Goal: Information Seeking & Learning: Learn about a topic

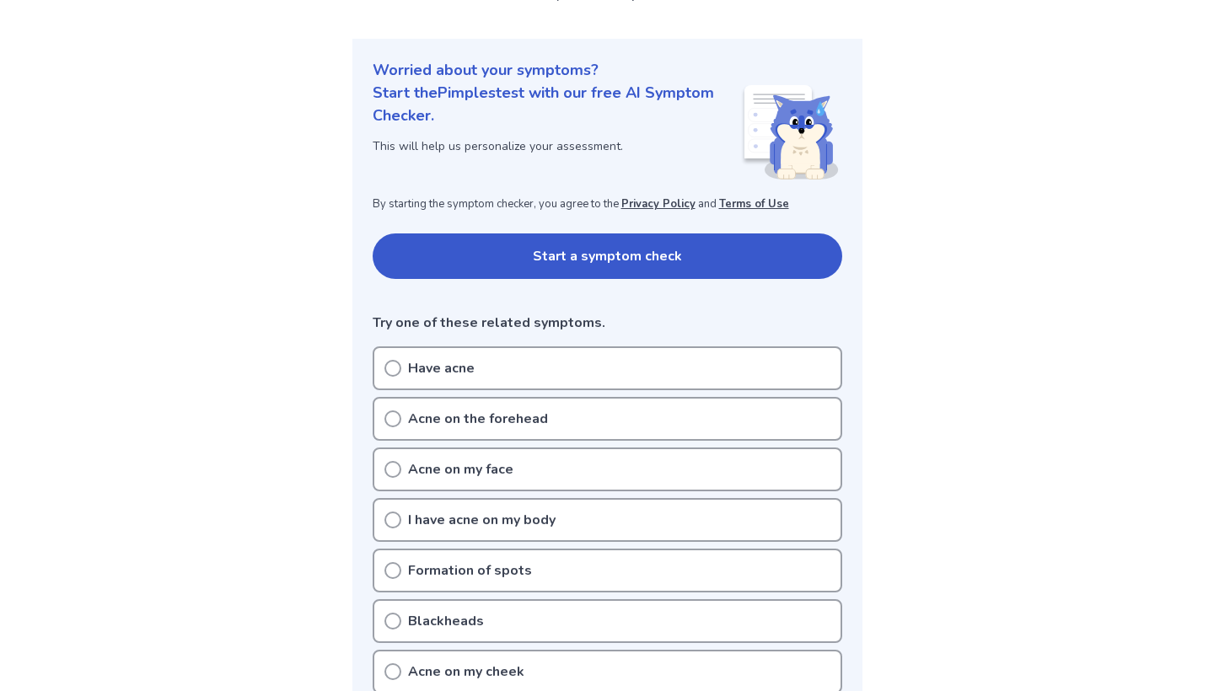
scroll to position [165, 0]
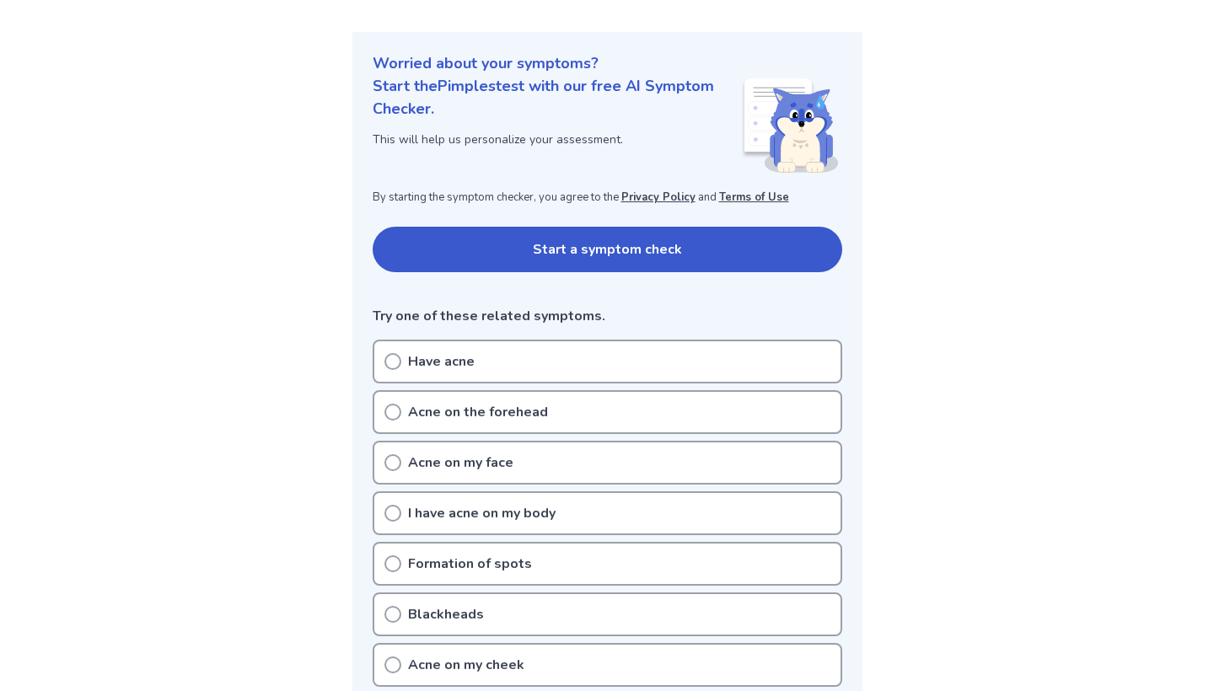
click at [634, 255] on button "Start a symptom check" at bounding box center [607, 250] width 469 height 46
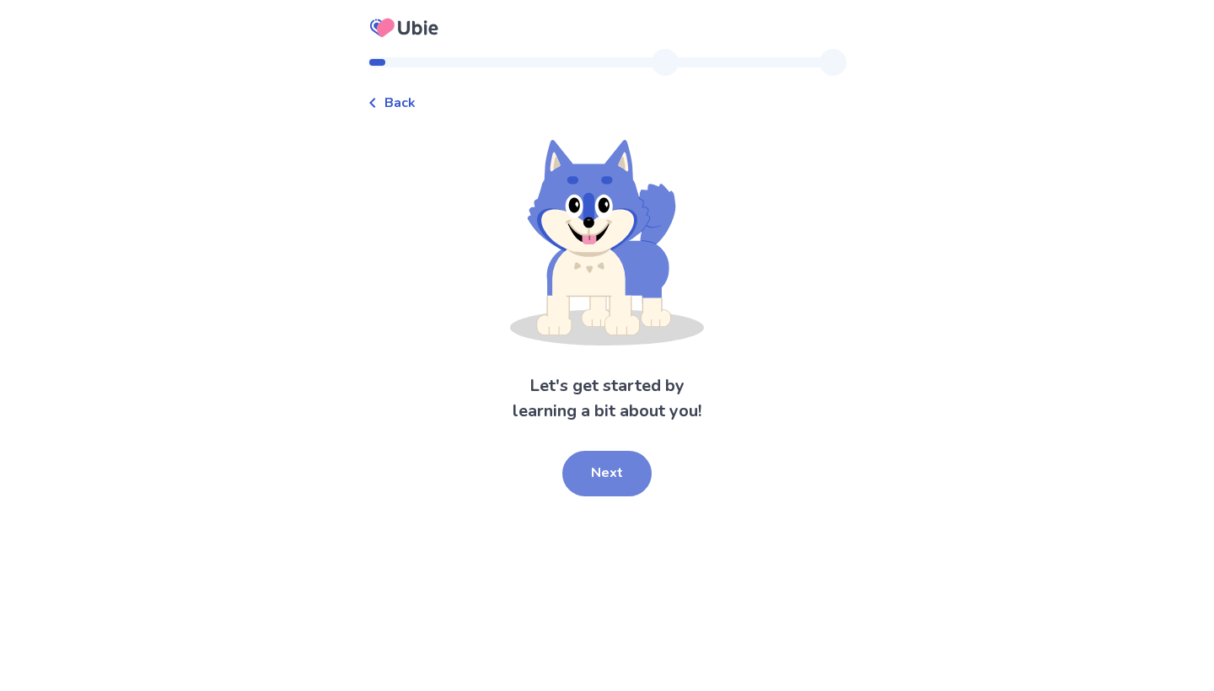
click at [600, 478] on button "Next" at bounding box center [606, 474] width 89 height 46
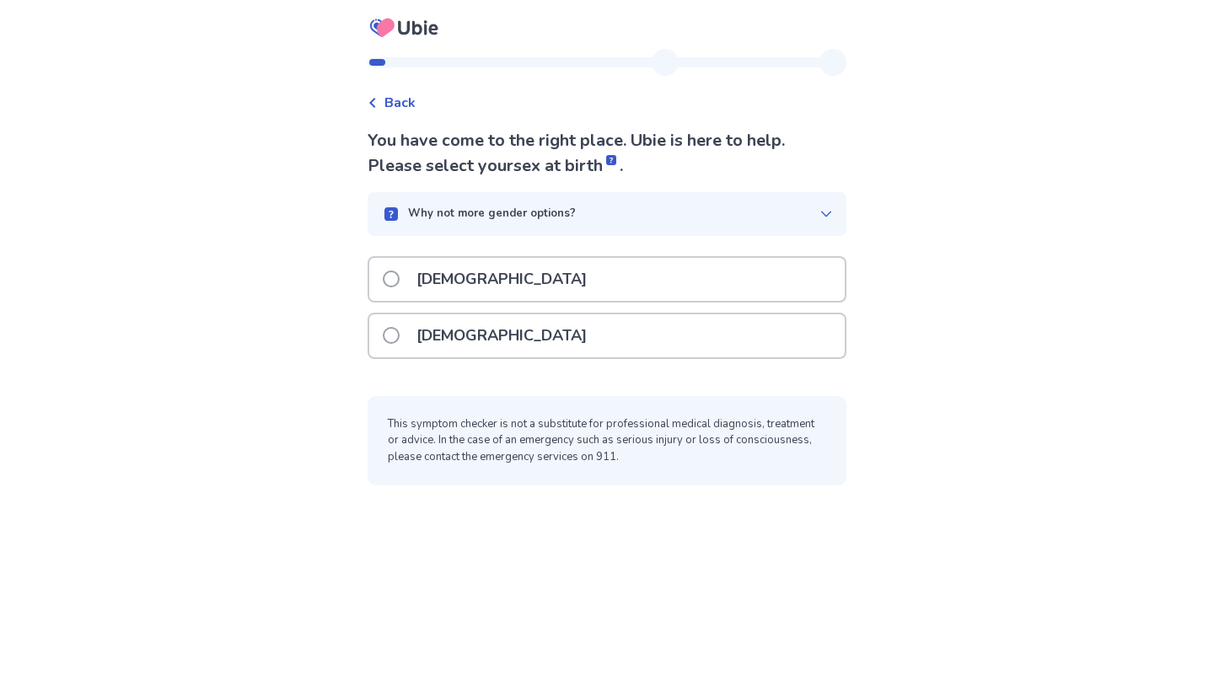
click at [587, 340] on div "[DEMOGRAPHIC_DATA]" at bounding box center [606, 335] width 475 height 43
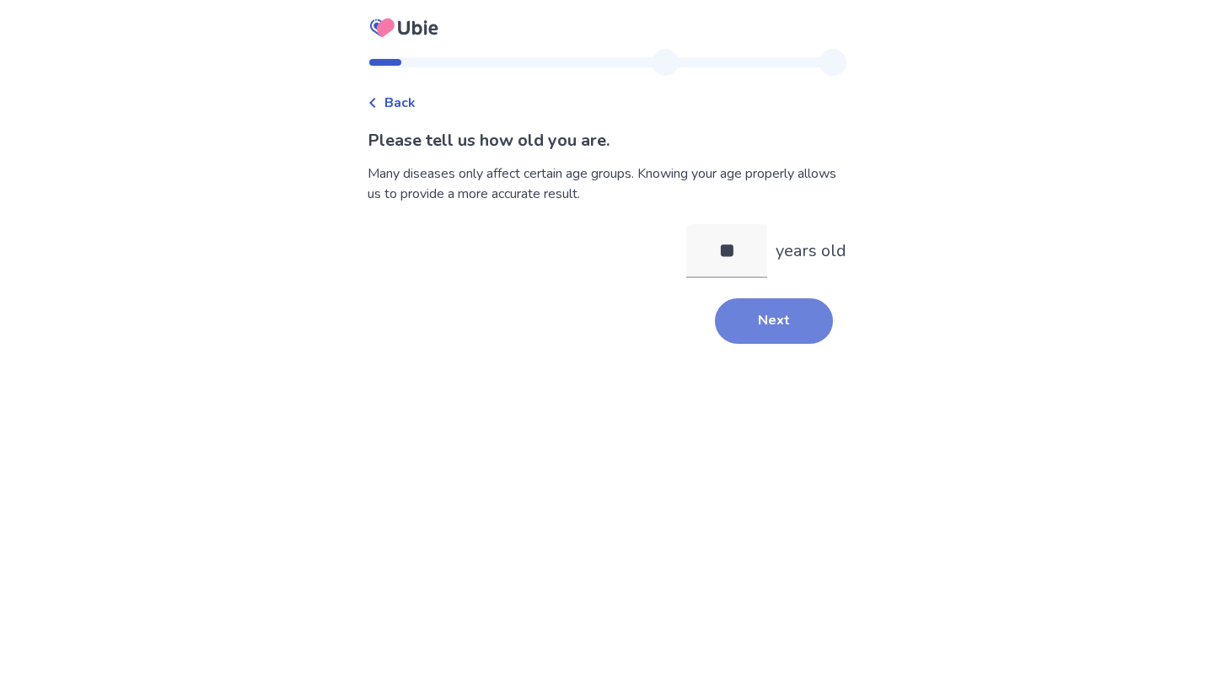
type input "**"
click at [759, 316] on button "Next" at bounding box center [774, 321] width 118 height 46
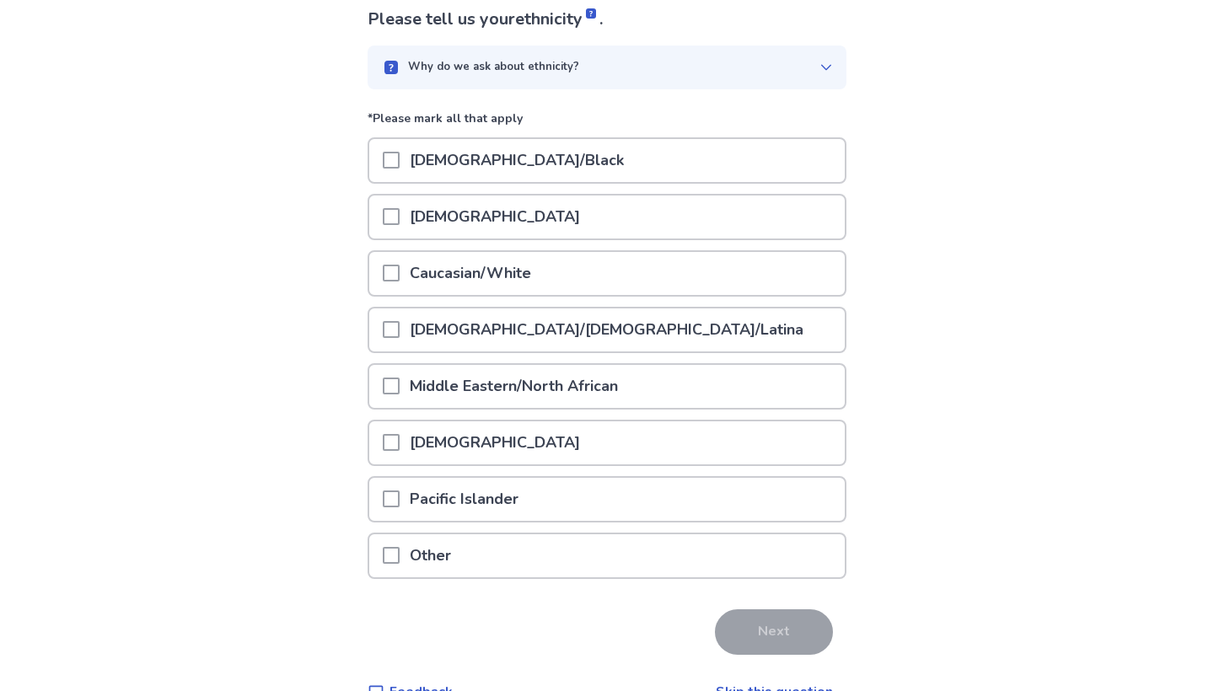
scroll to position [126, 0]
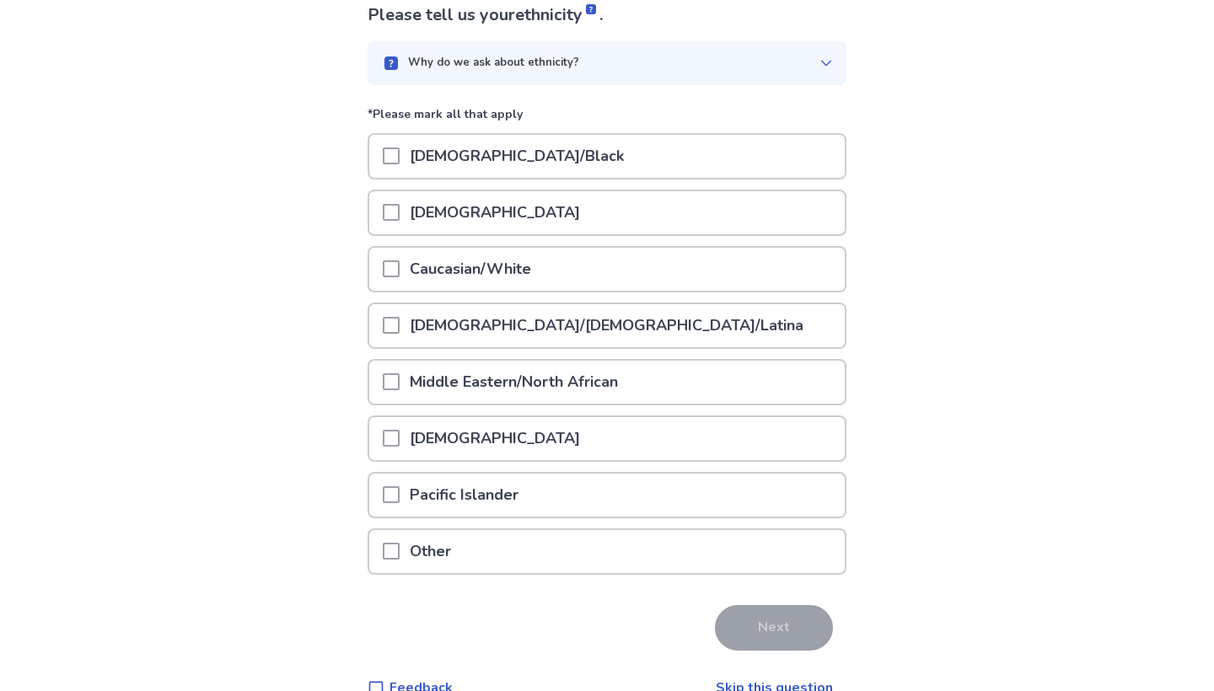
click at [571, 271] on div "Caucasian/White" at bounding box center [606, 269] width 475 height 43
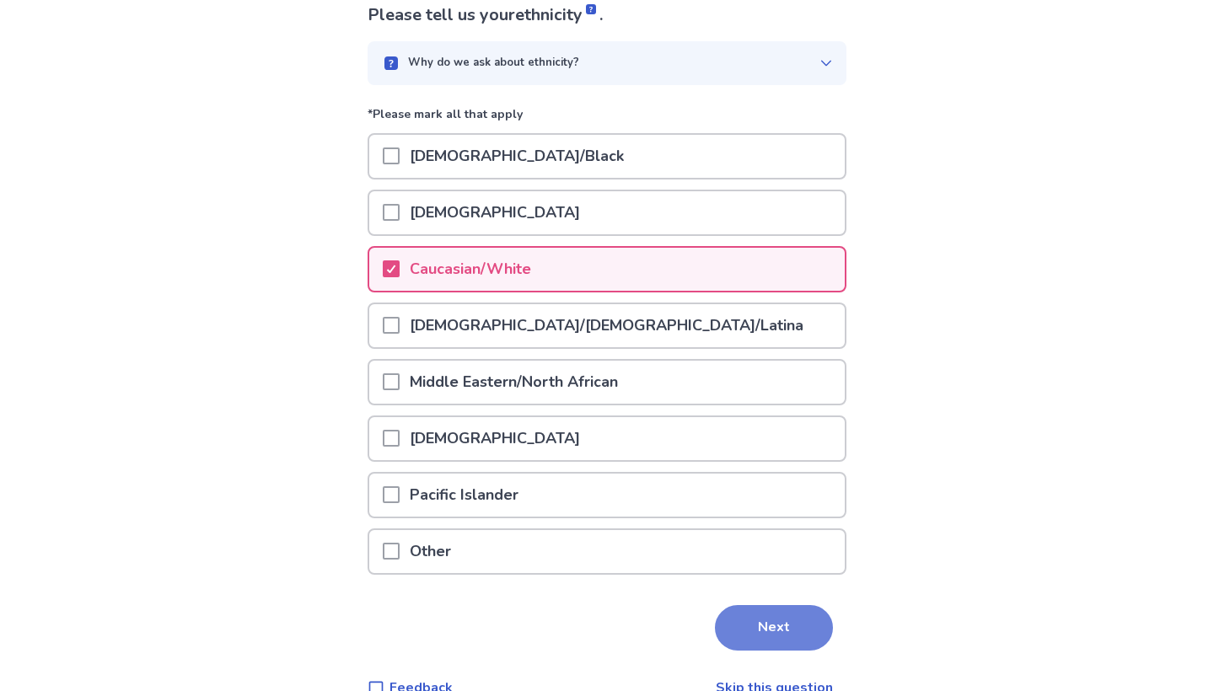
click at [775, 636] on button "Next" at bounding box center [774, 628] width 118 height 46
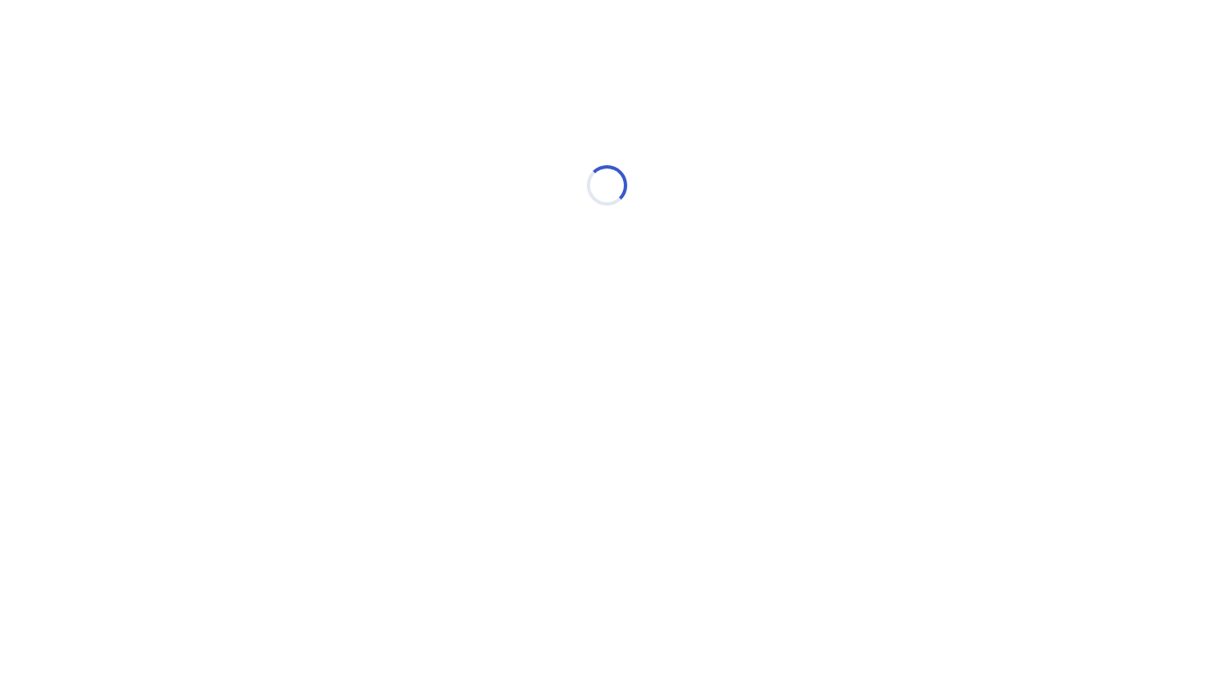
scroll to position [0, 0]
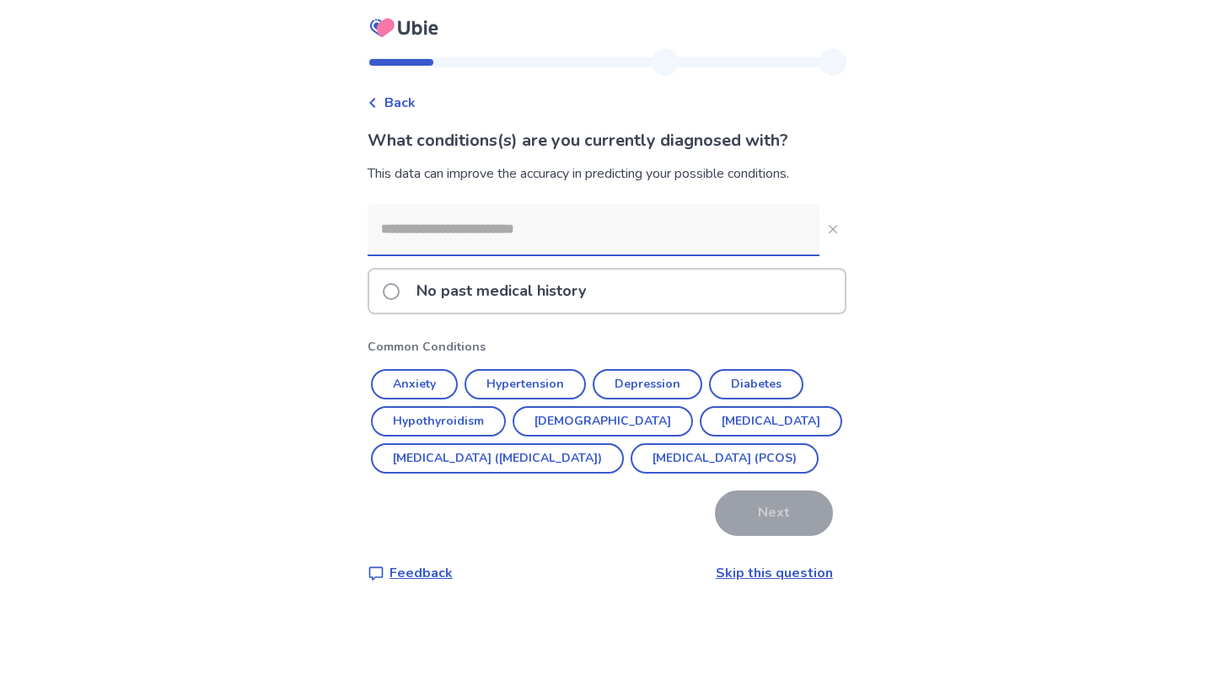
click at [709, 230] on input at bounding box center [593, 229] width 452 height 51
click at [711, 304] on div "No past medical history" at bounding box center [606, 291] width 475 height 43
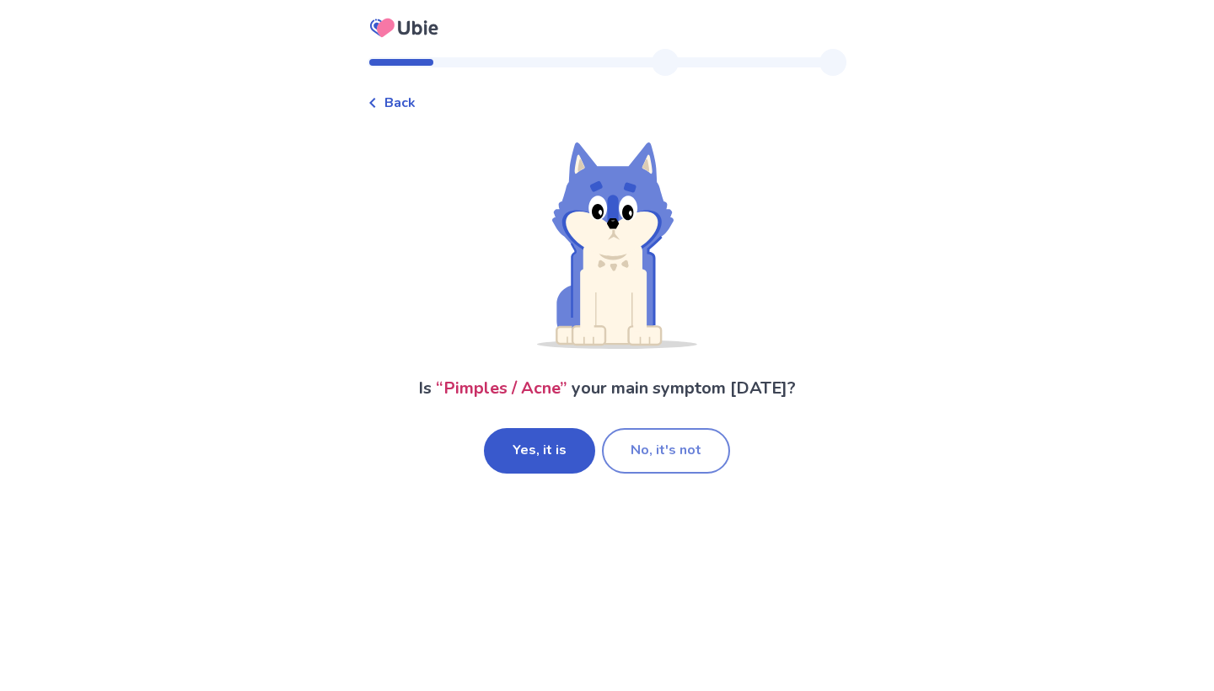
click at [681, 465] on button "No, it's not" at bounding box center [666, 451] width 128 height 46
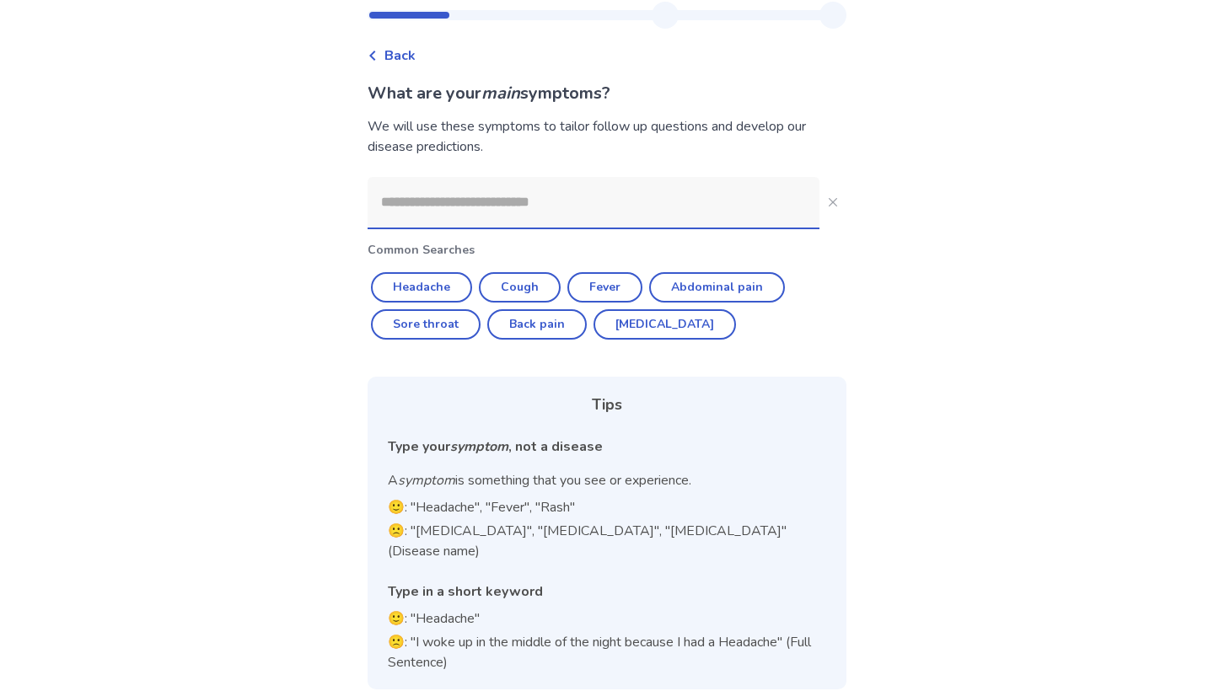
scroll to position [46, 0]
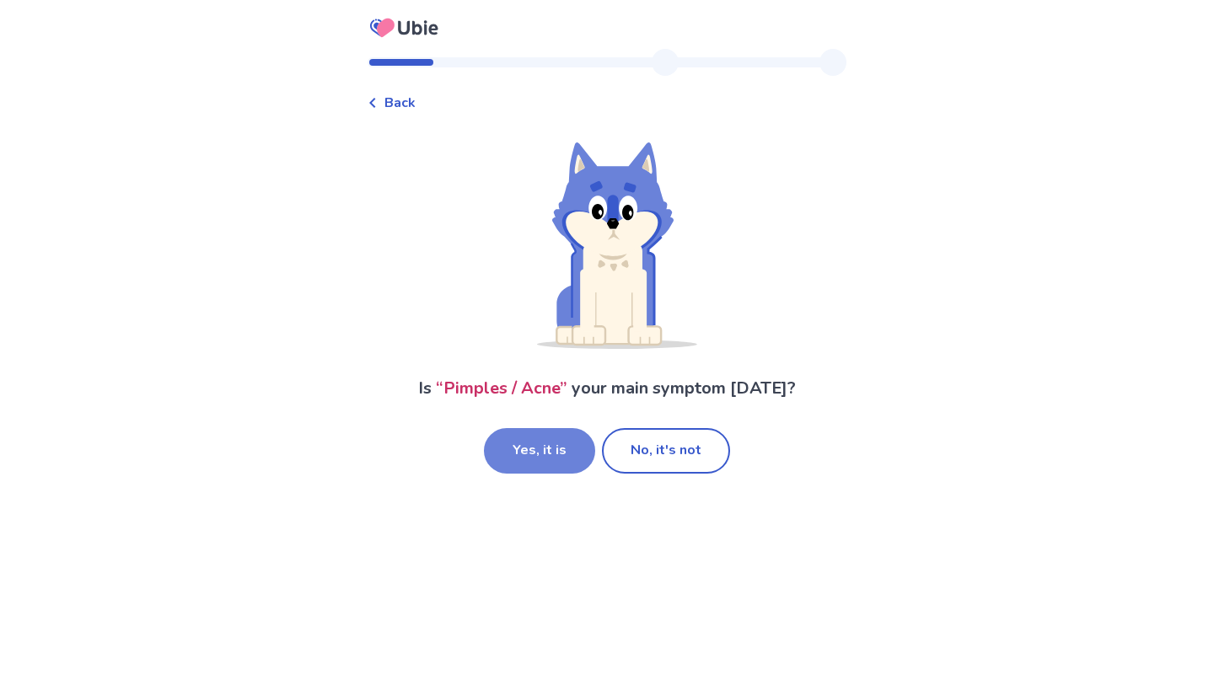
click at [546, 454] on button "Yes, it is" at bounding box center [539, 451] width 111 height 46
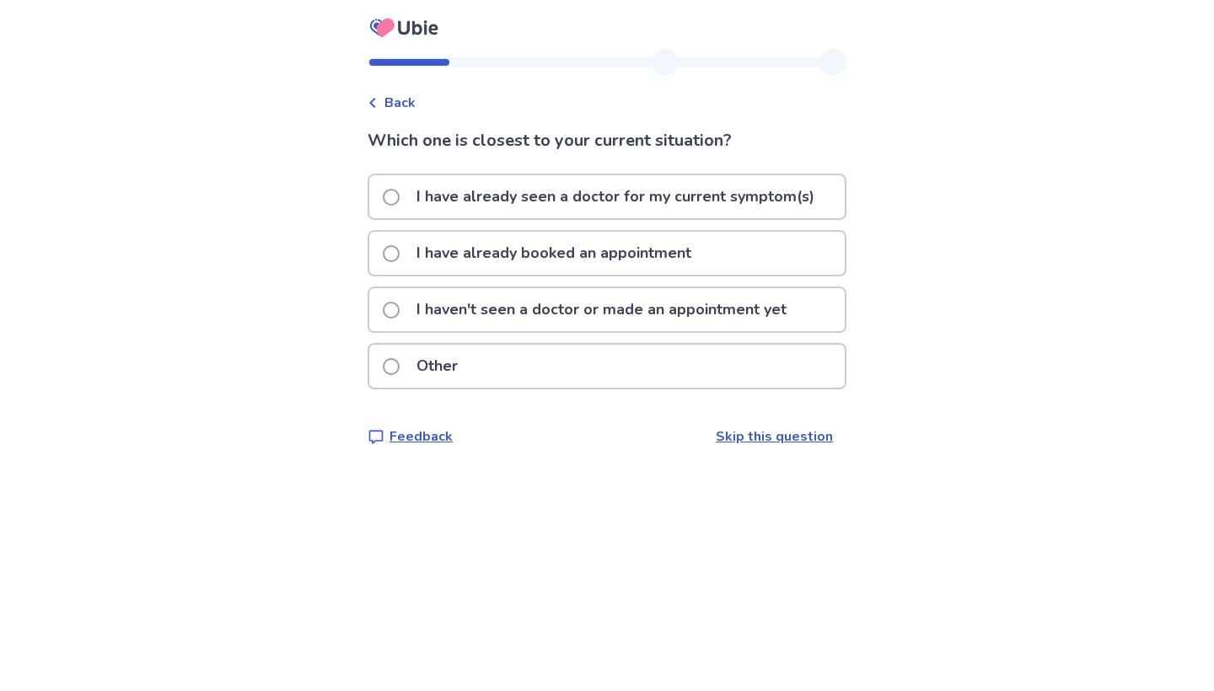
click at [464, 310] on p "I haven't seen a doctor or made an appointment yet" at bounding box center [601, 309] width 390 height 43
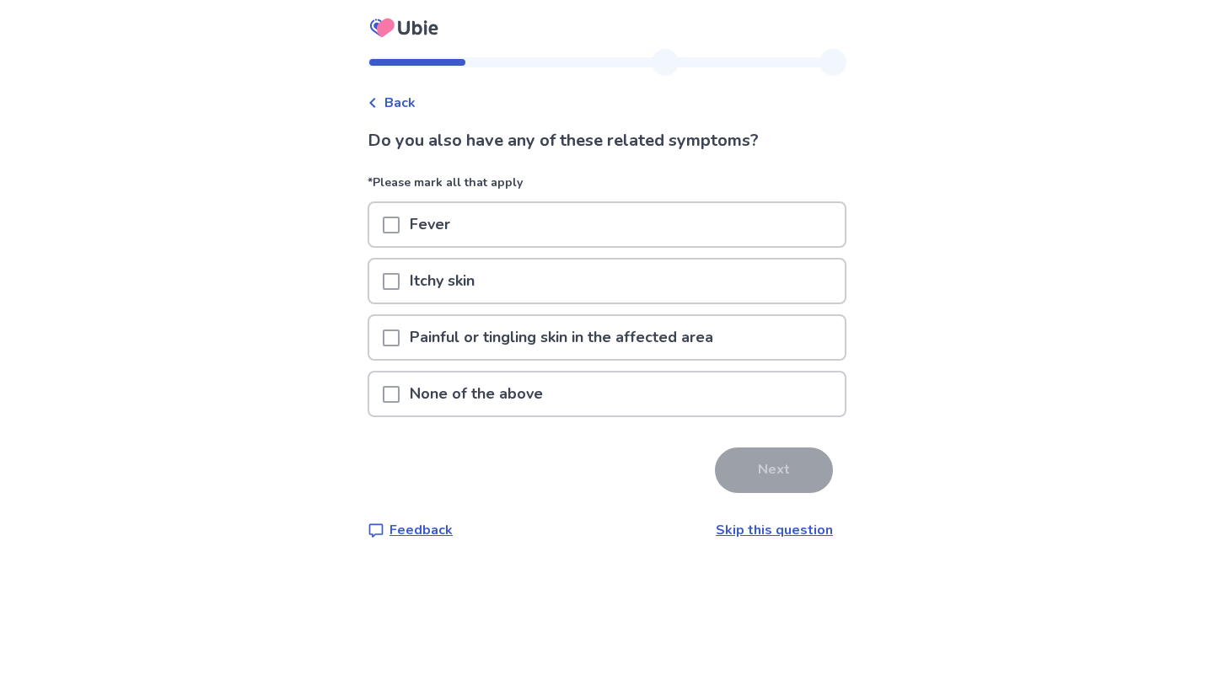
click at [525, 393] on p "None of the above" at bounding box center [475, 394] width 153 height 43
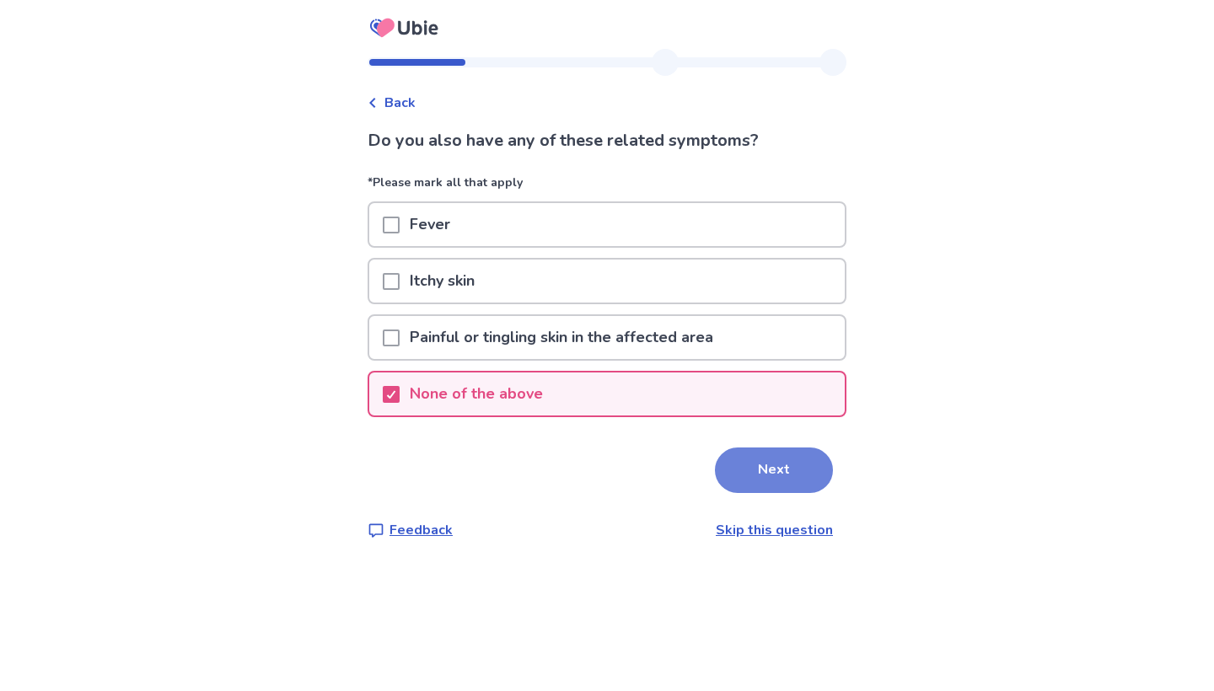
click at [765, 481] on button "Next" at bounding box center [774, 471] width 118 height 46
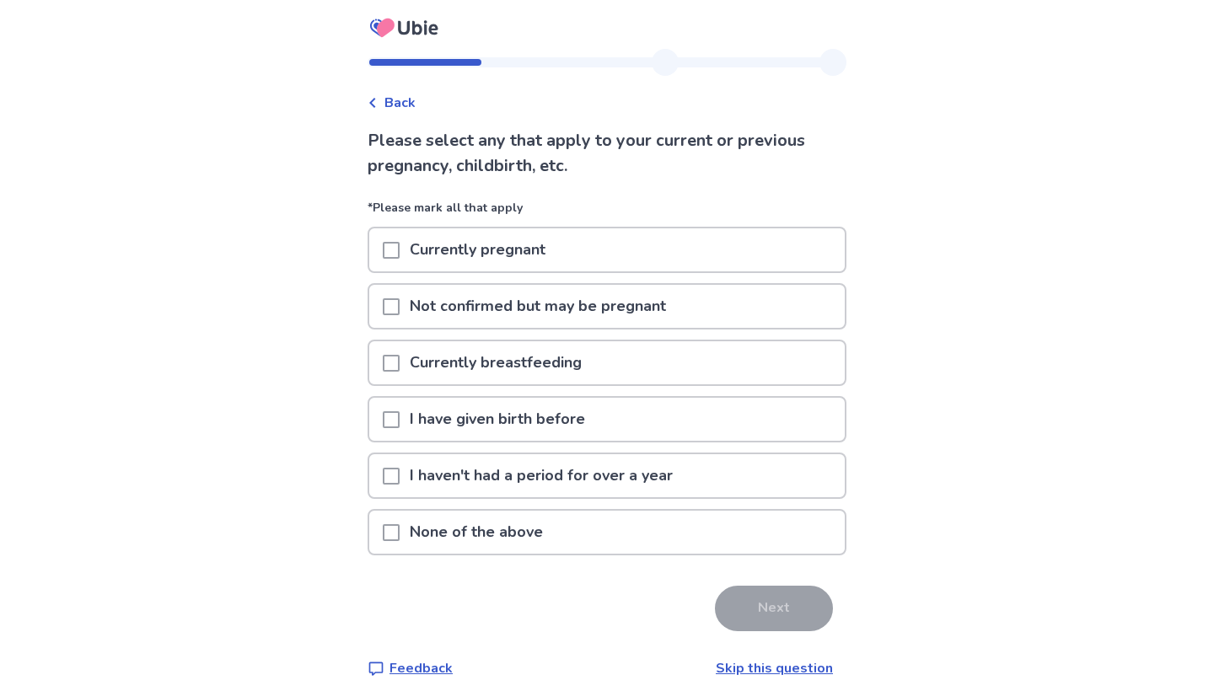
click at [610, 540] on div "None of the above" at bounding box center [606, 532] width 475 height 43
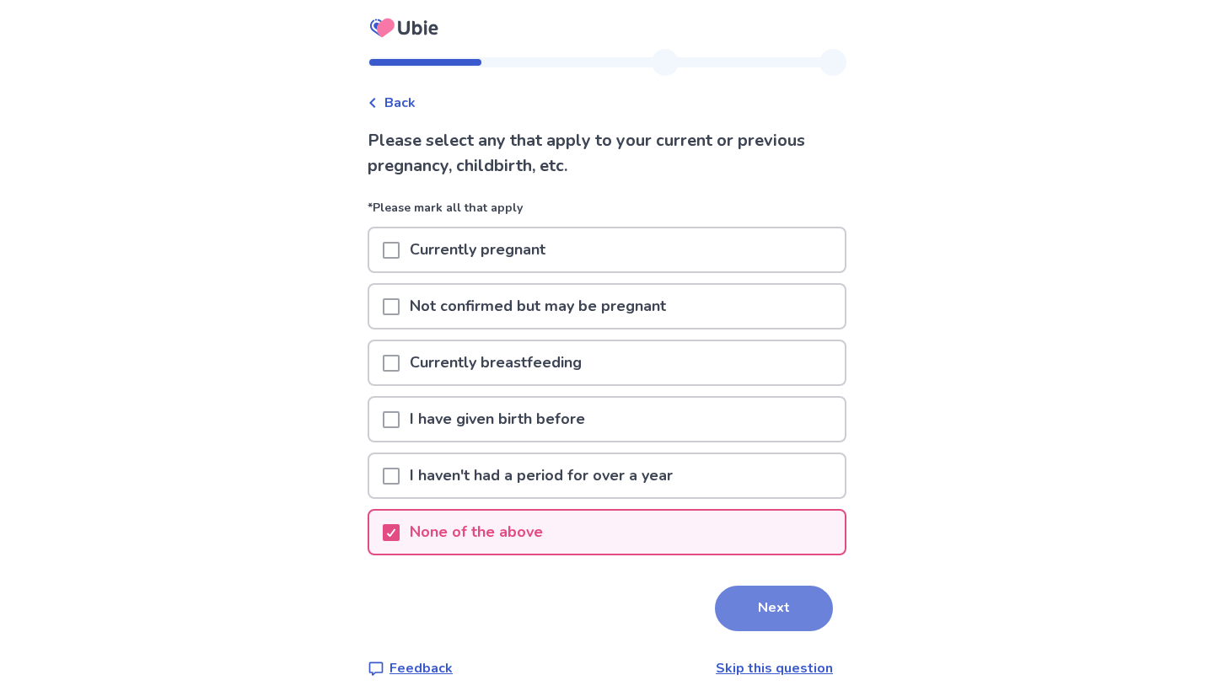
click at [769, 613] on button "Next" at bounding box center [774, 609] width 118 height 46
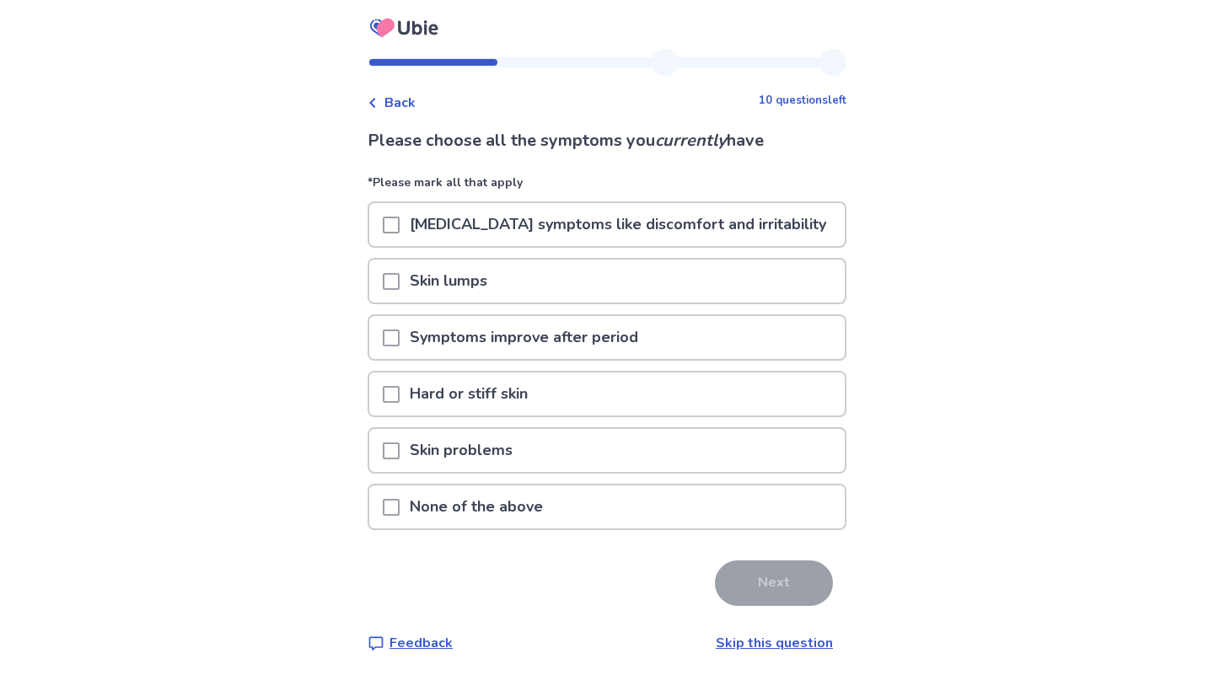
click at [624, 507] on div "None of the above" at bounding box center [606, 506] width 475 height 43
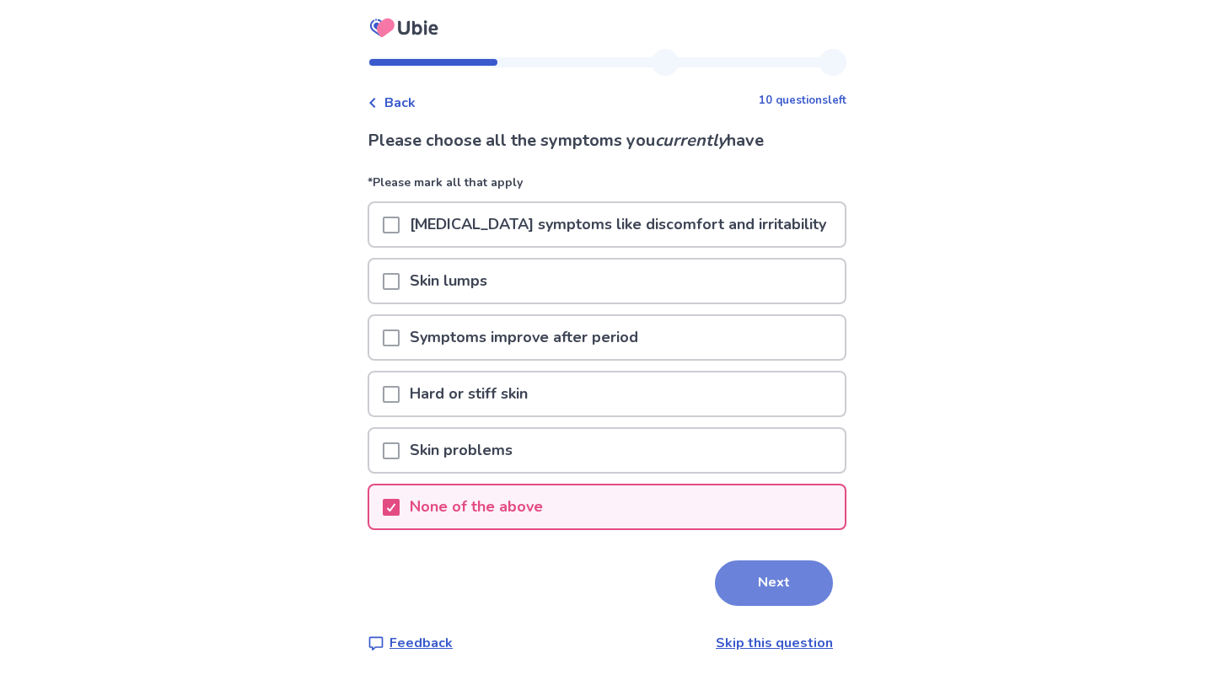
click at [780, 587] on button "Next" at bounding box center [774, 583] width 118 height 46
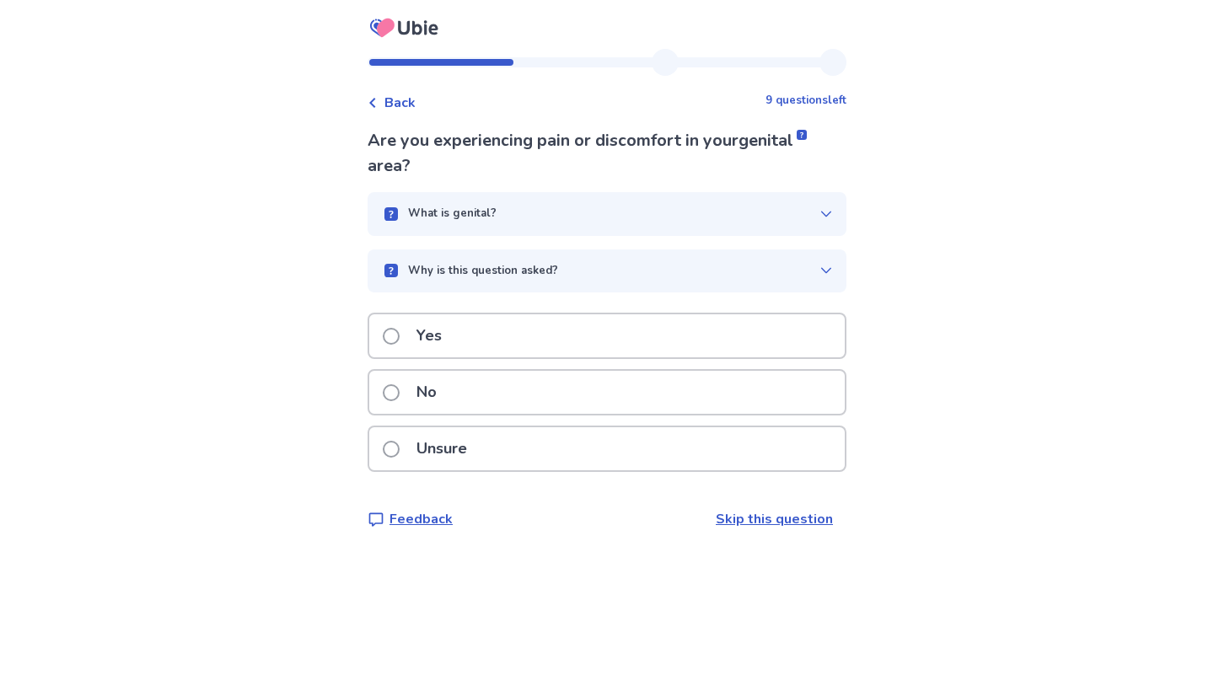
click at [478, 394] on div "No" at bounding box center [606, 392] width 475 height 43
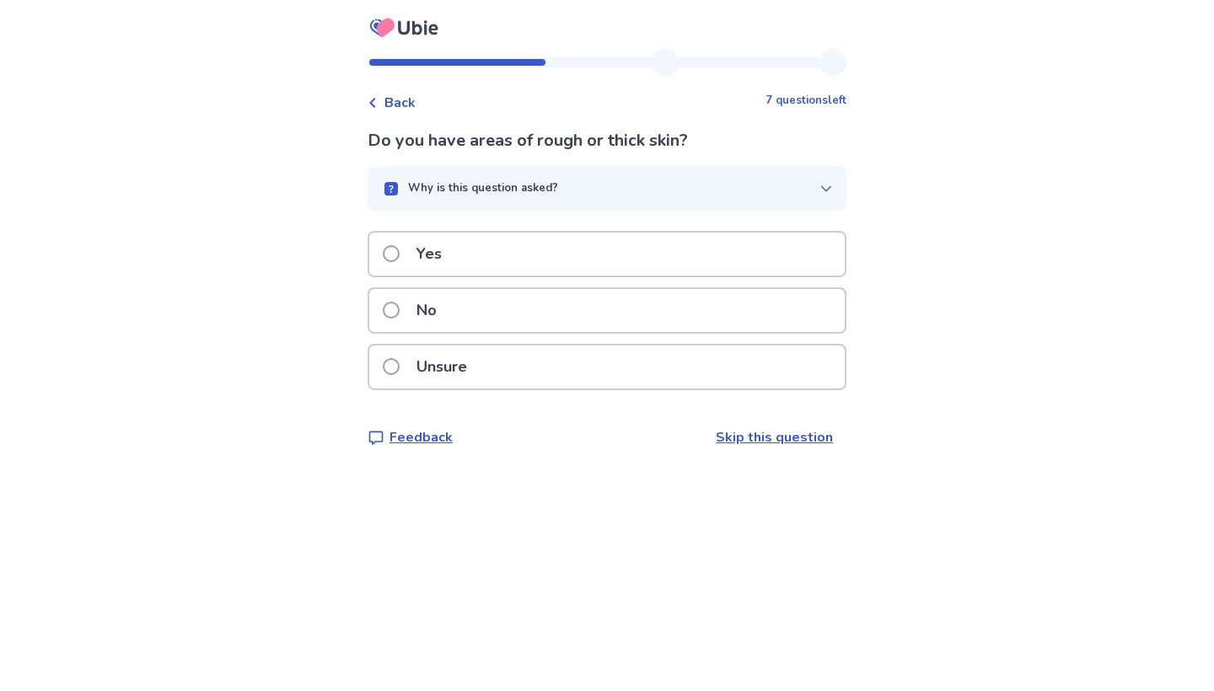
click at [731, 191] on div "Why is this question asked?" at bounding box center [600, 188] width 438 height 17
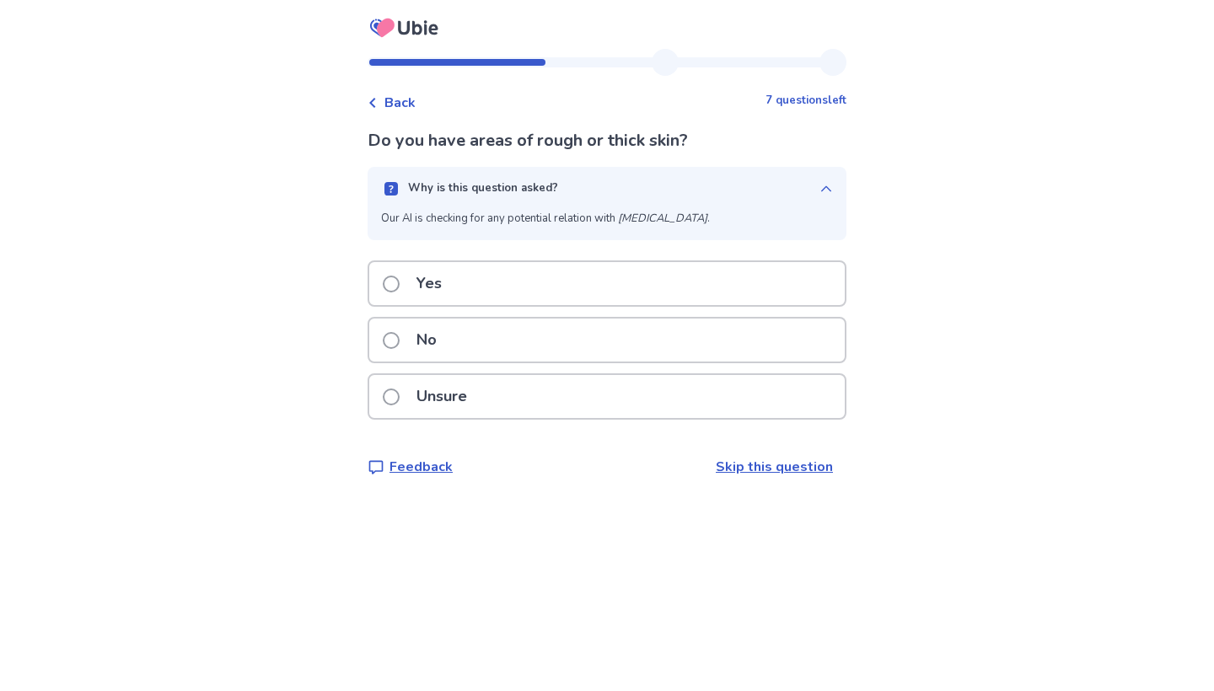
click at [604, 343] on div "No" at bounding box center [606, 340] width 475 height 43
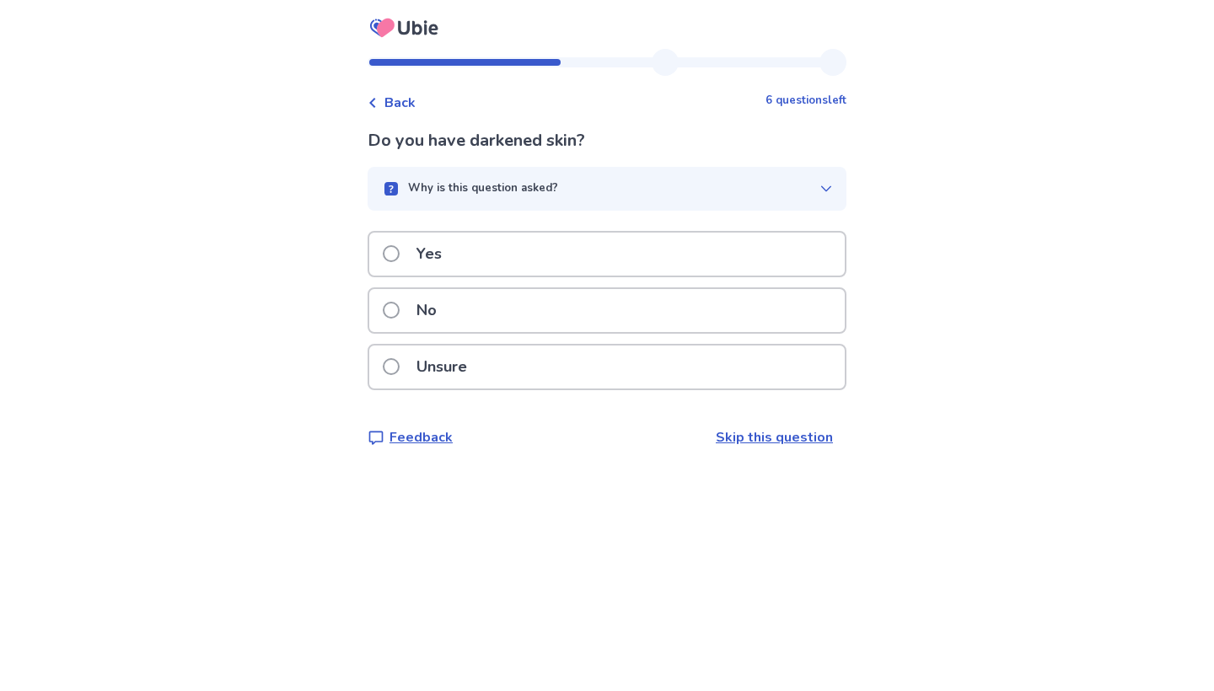
click at [602, 306] on div "No" at bounding box center [606, 310] width 475 height 43
click at [611, 319] on div "No" at bounding box center [606, 310] width 475 height 43
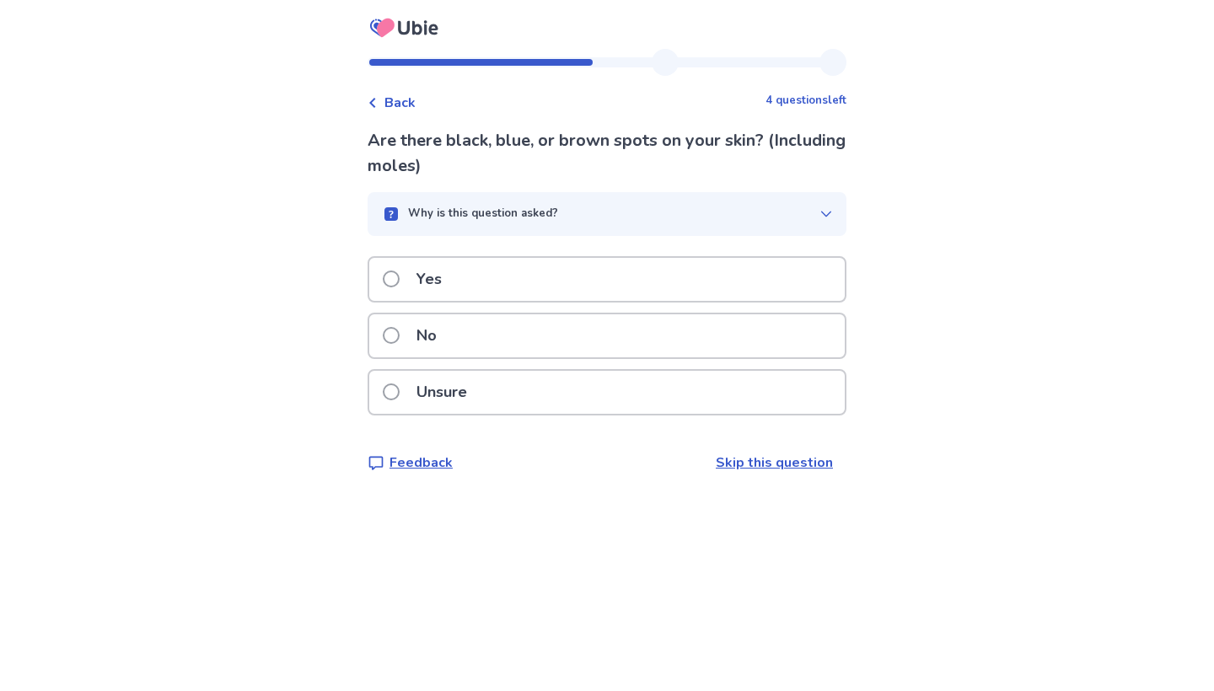
click at [609, 285] on div "Yes" at bounding box center [606, 279] width 475 height 43
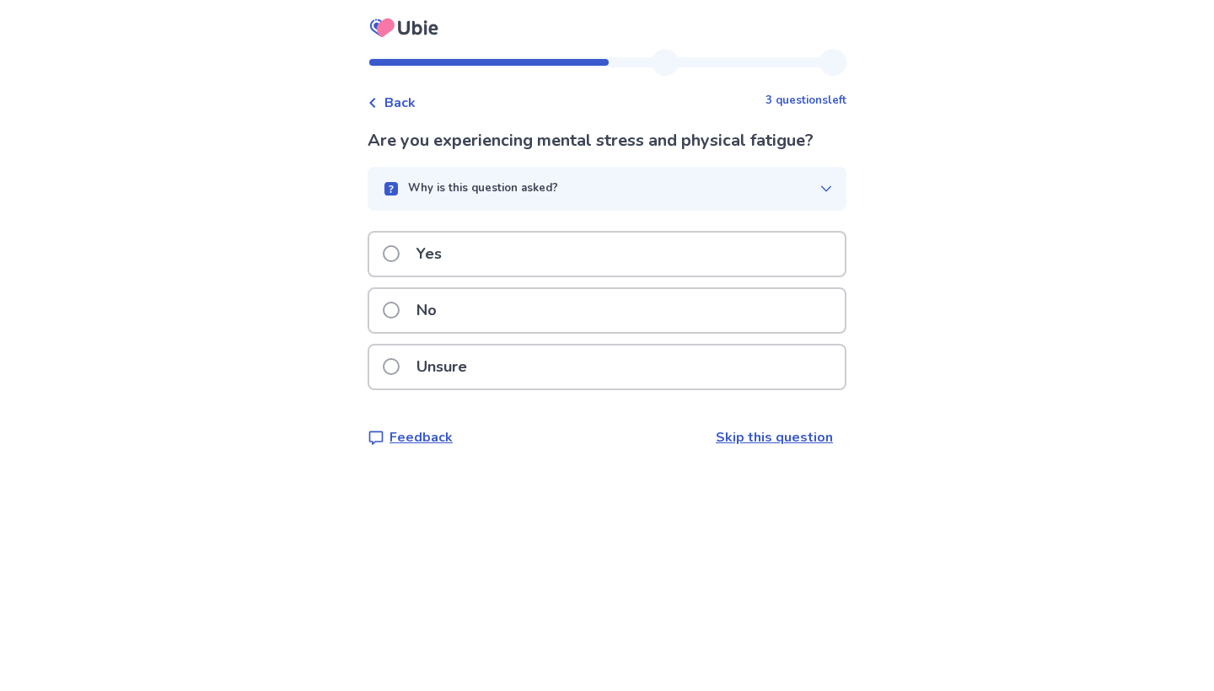
click at [614, 317] on div "No" at bounding box center [606, 310] width 475 height 43
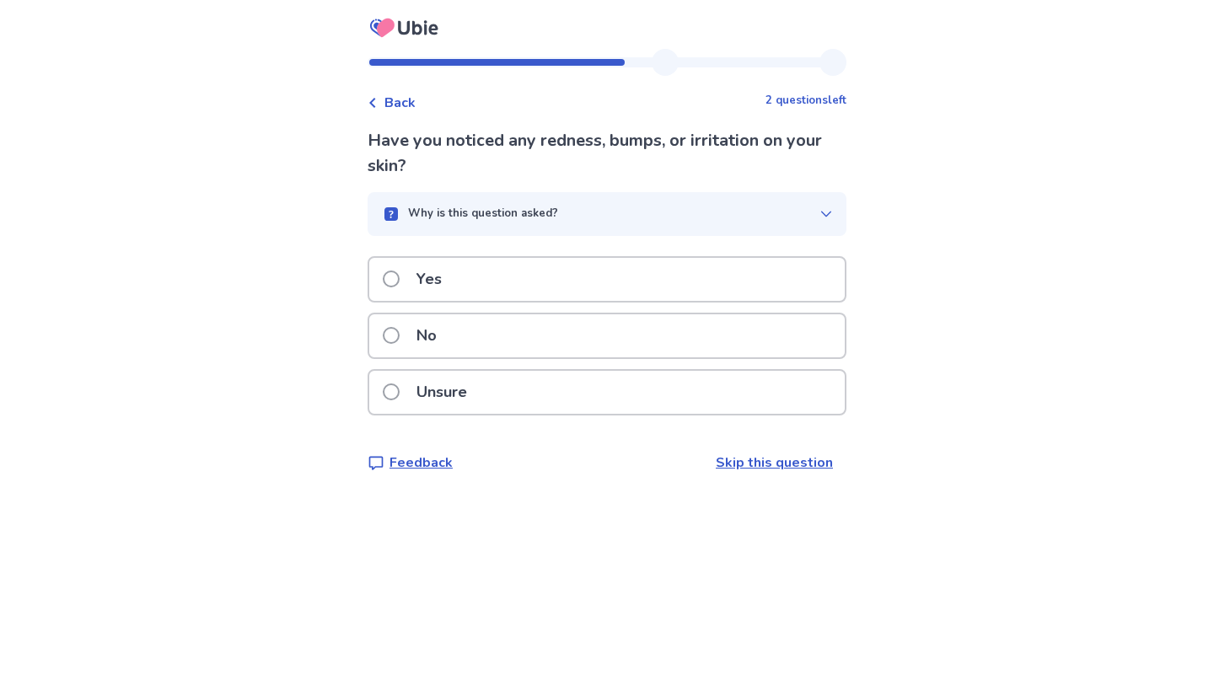
click at [601, 330] on div "No" at bounding box center [606, 335] width 475 height 43
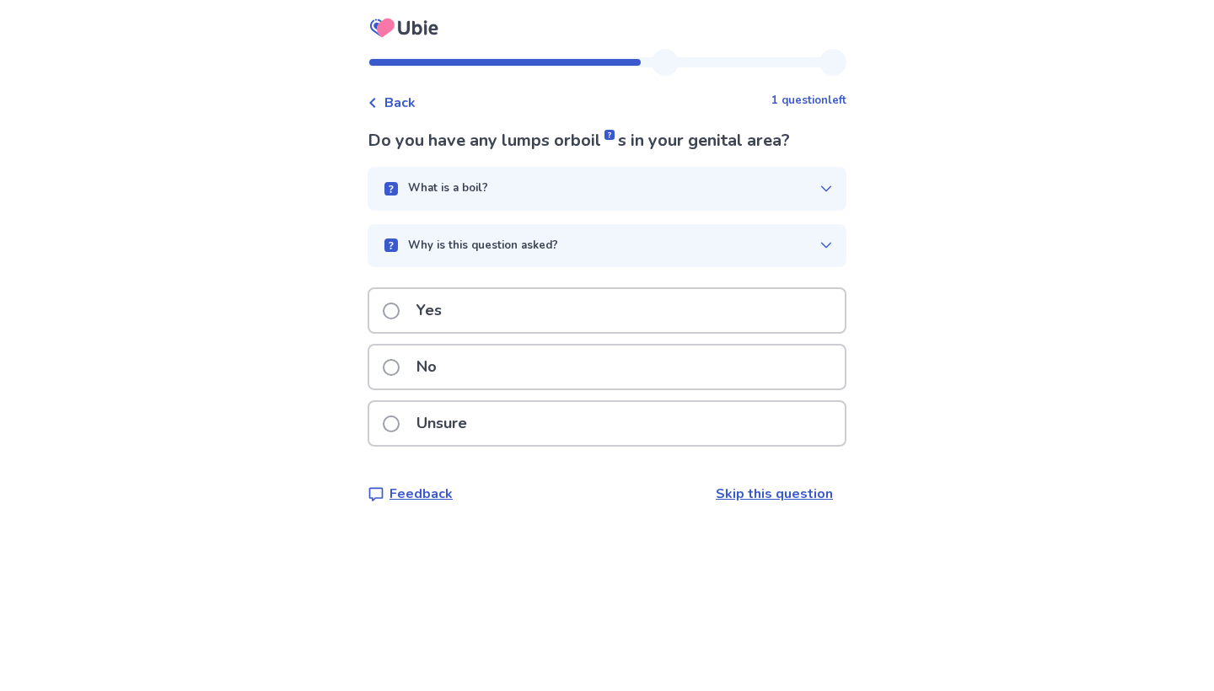
click at [601, 365] on div "No" at bounding box center [606, 367] width 475 height 43
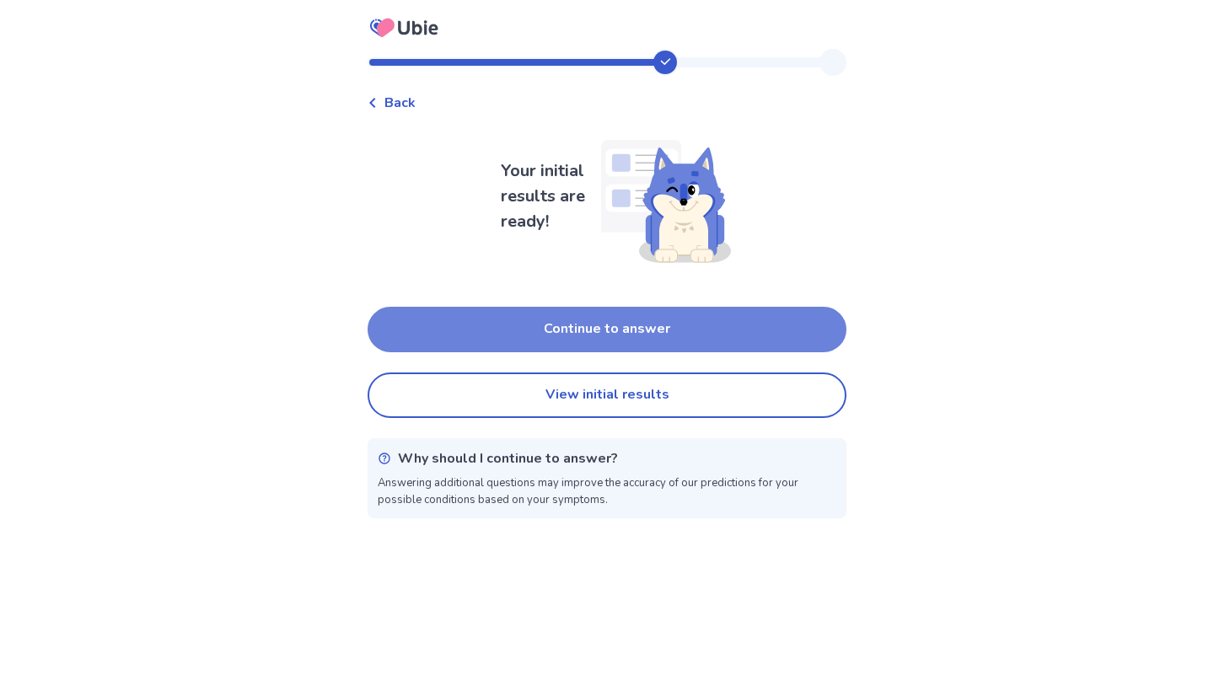
click at [606, 324] on button "Continue to answer" at bounding box center [606, 330] width 479 height 46
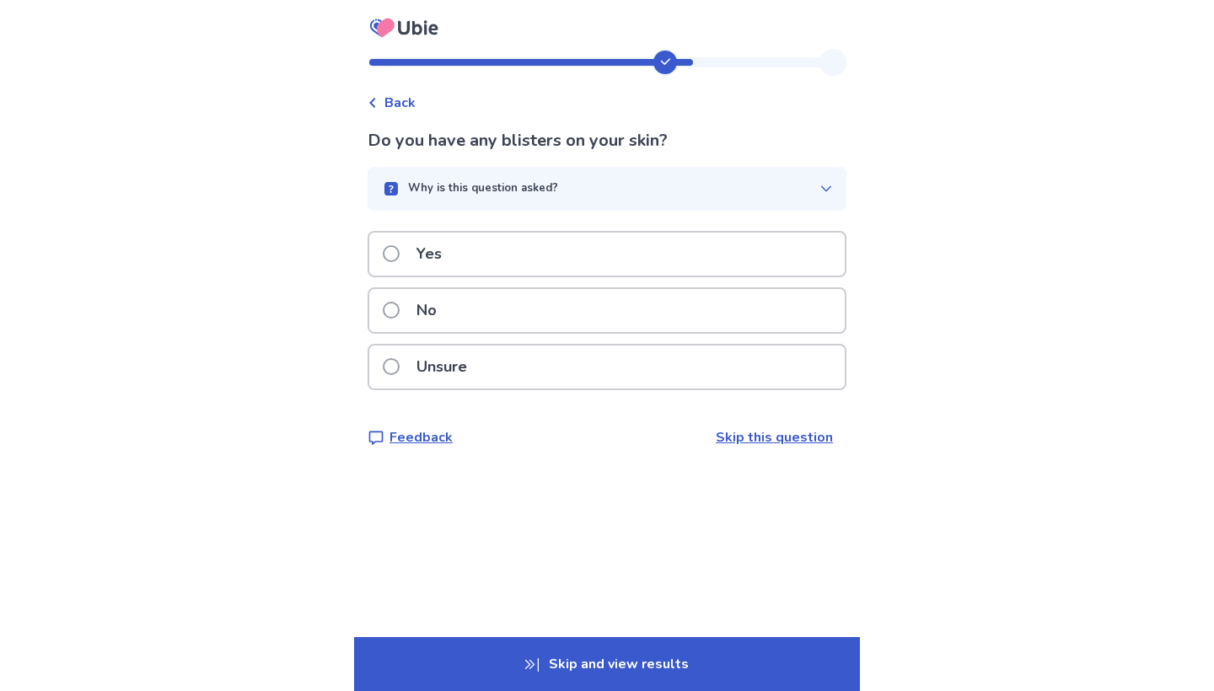
click at [547, 309] on div "No" at bounding box center [606, 310] width 475 height 43
click at [545, 297] on div "No" at bounding box center [606, 310] width 475 height 43
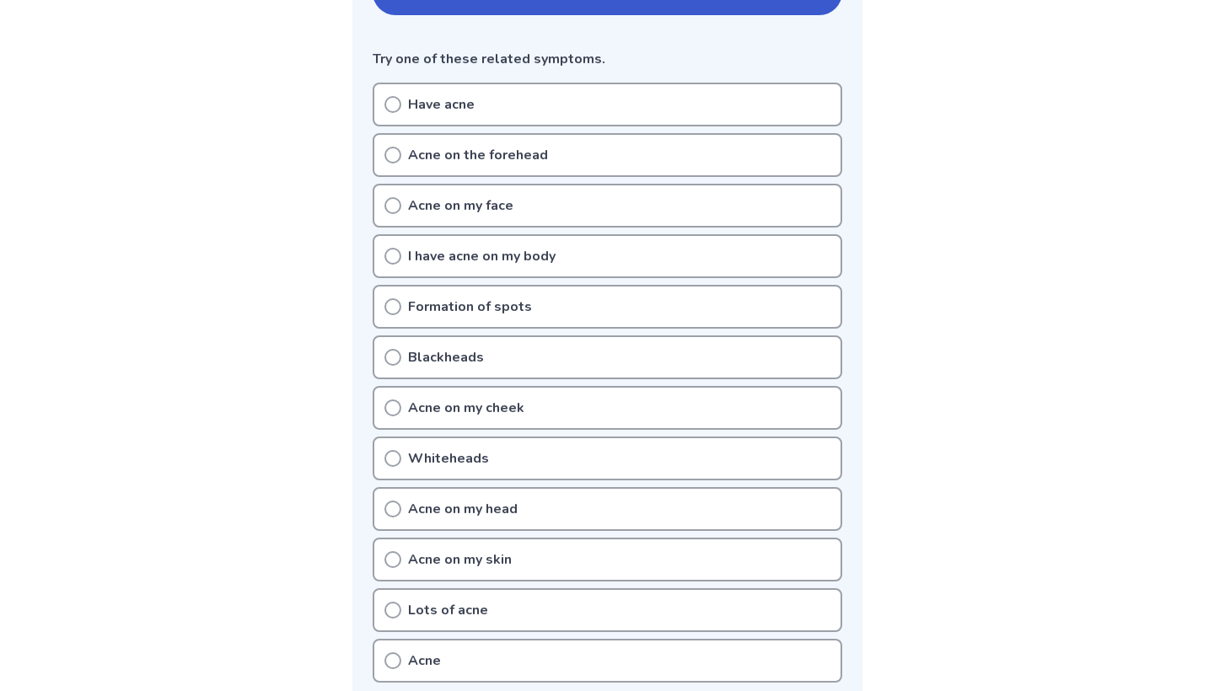
scroll to position [417, 0]
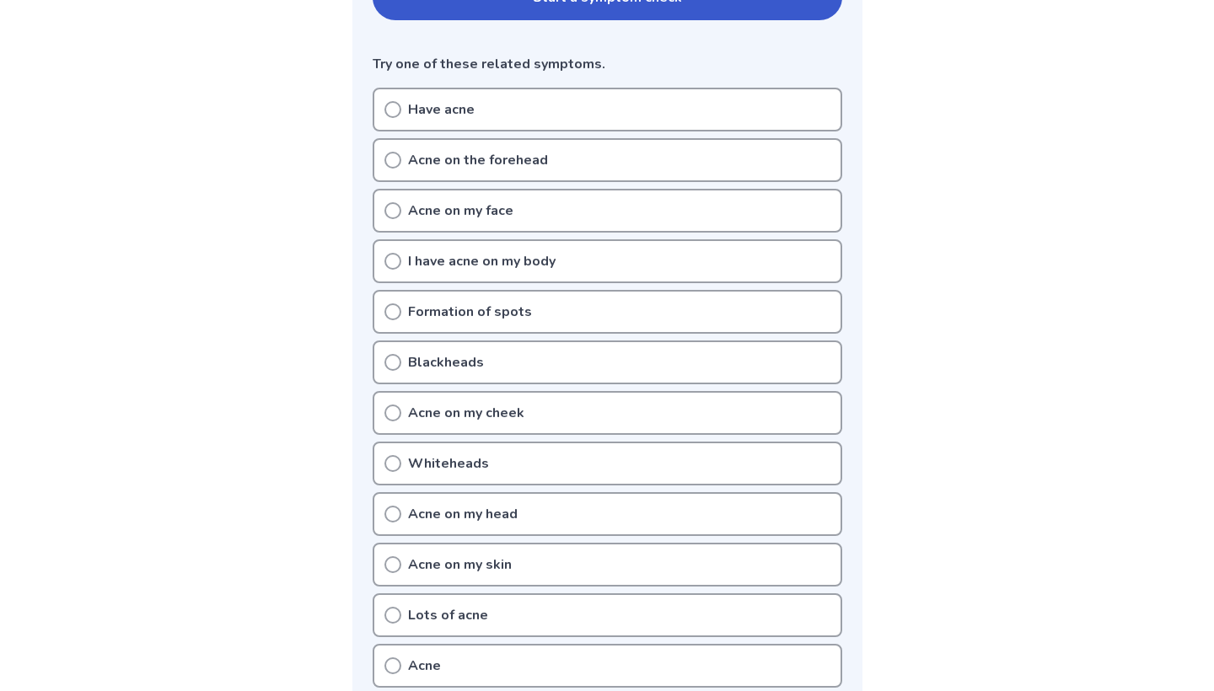
click at [454, 206] on p "Acne on my face" at bounding box center [460, 211] width 105 height 20
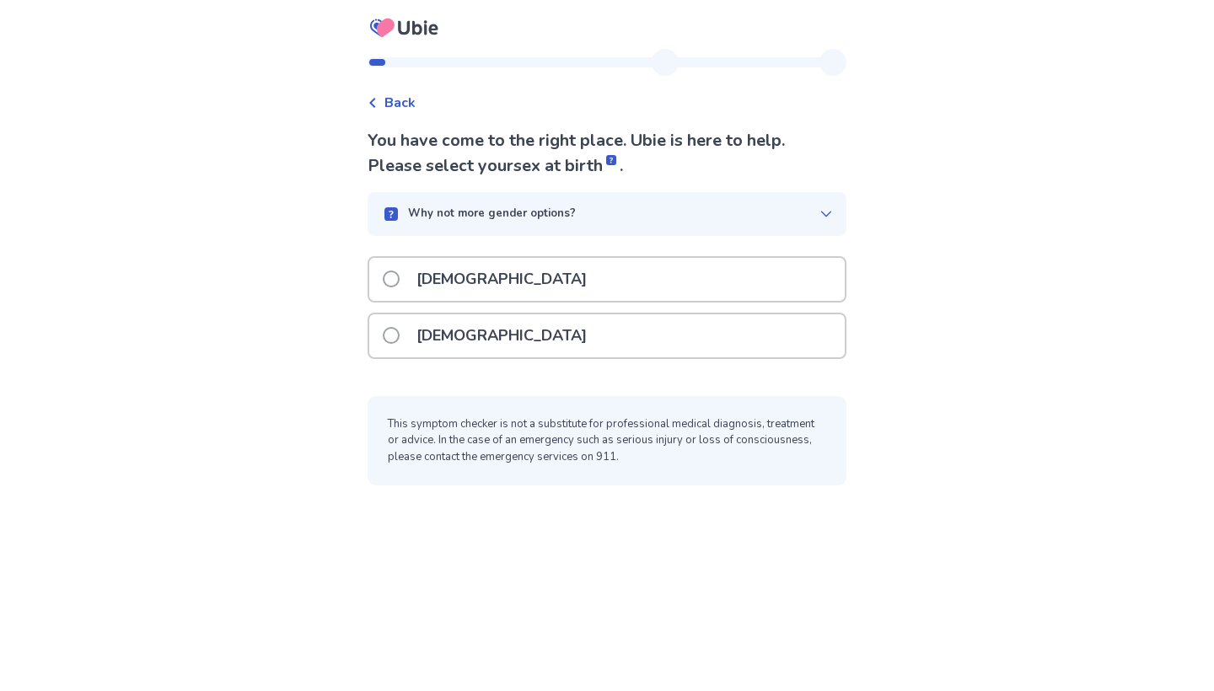
click at [460, 349] on p "[DEMOGRAPHIC_DATA]" at bounding box center [501, 335] width 190 height 43
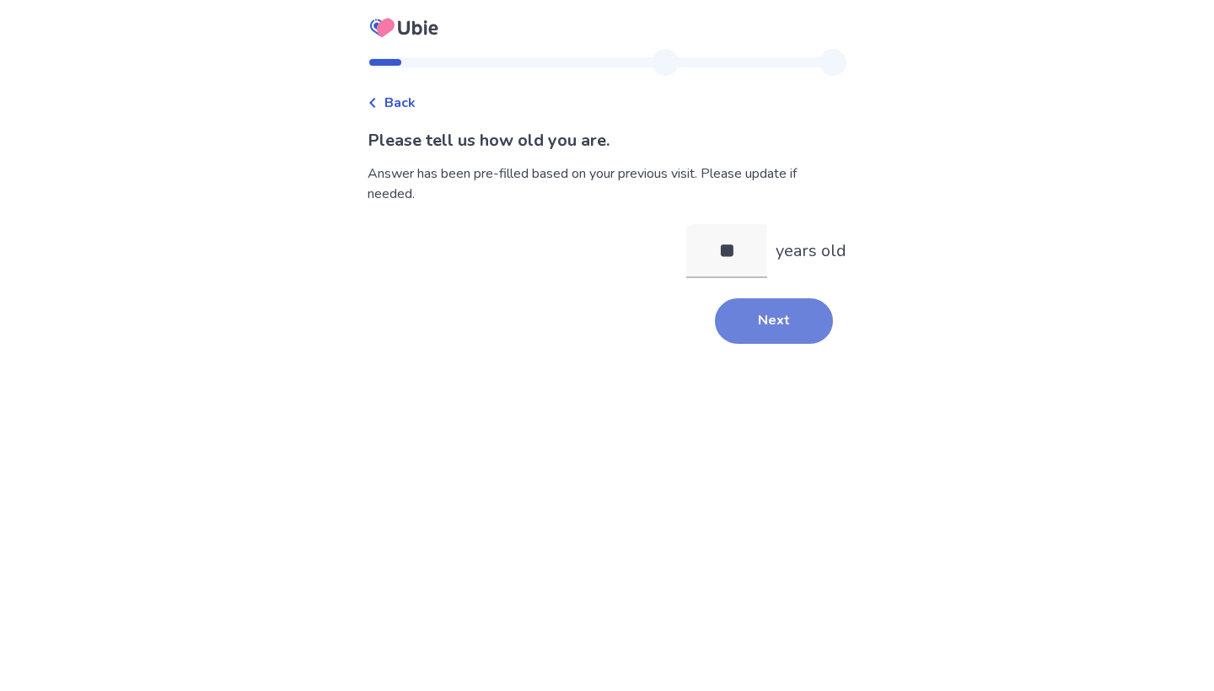
click at [775, 327] on button "Next" at bounding box center [774, 321] width 118 height 46
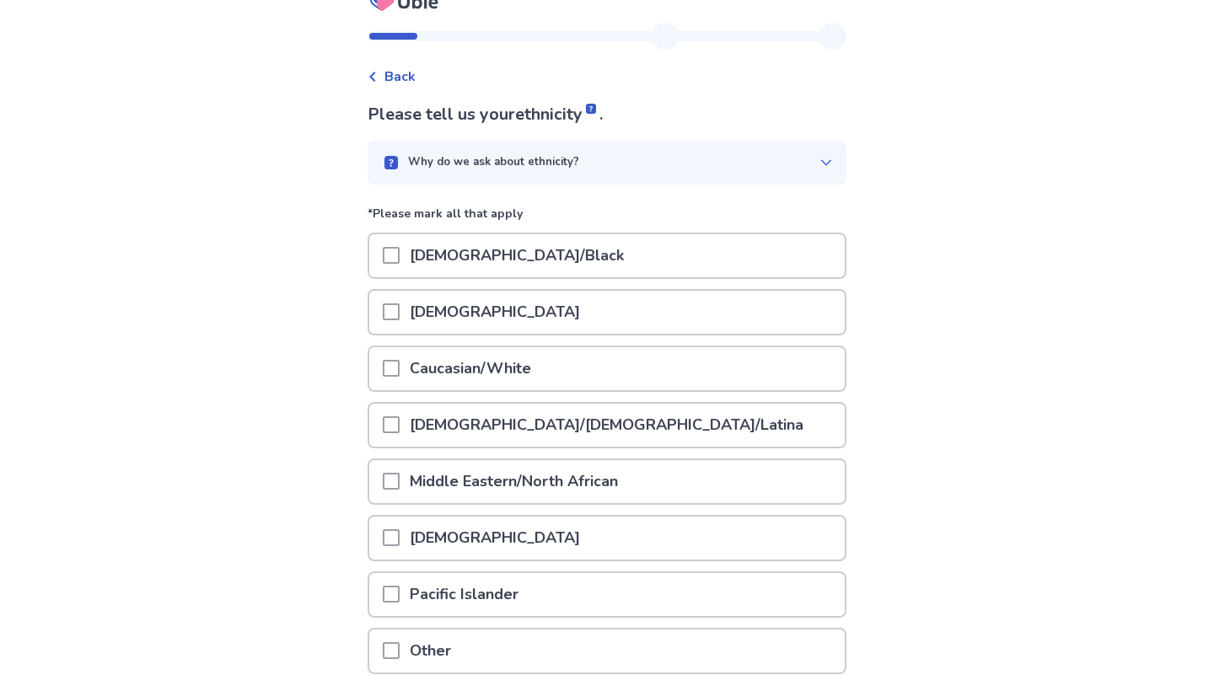
scroll to position [39, 0]
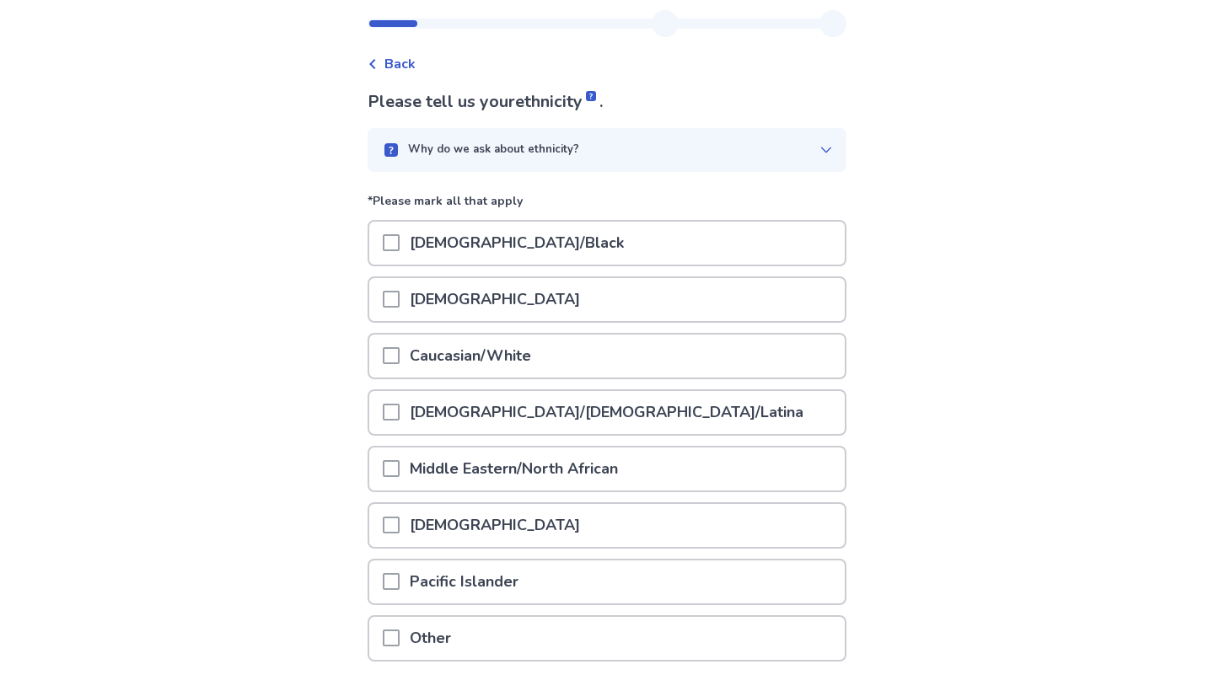
click at [599, 342] on div "Caucasian/White" at bounding box center [606, 356] width 475 height 43
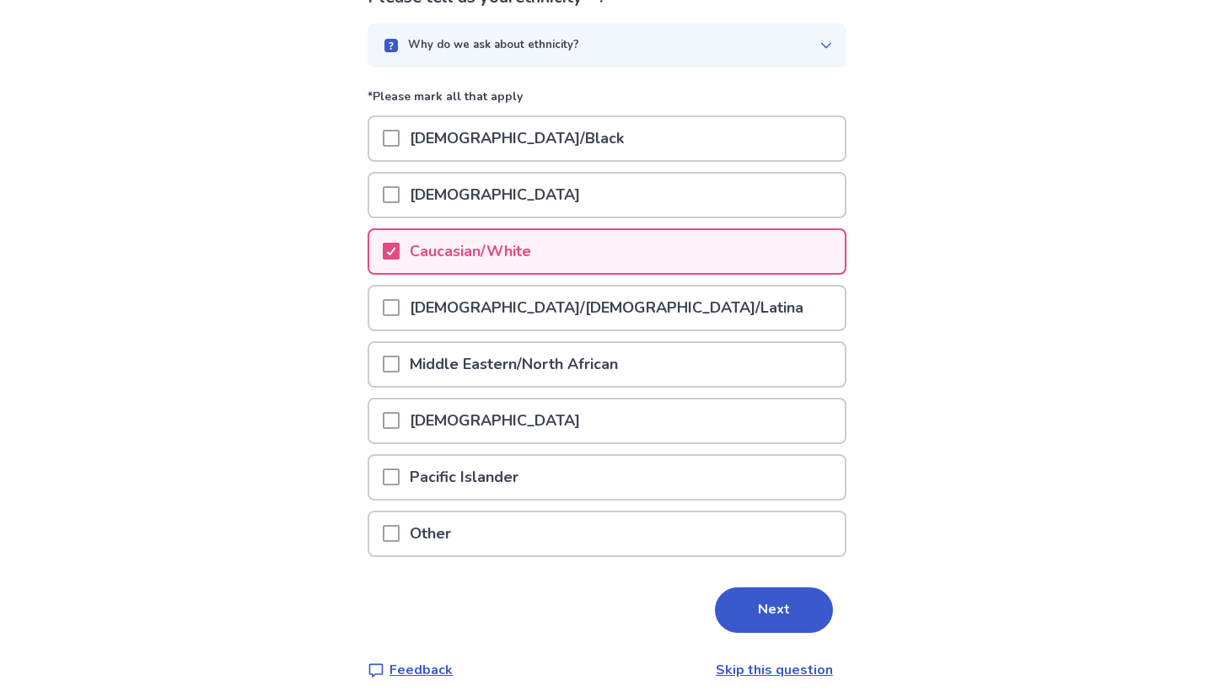
scroll to position [141, 0]
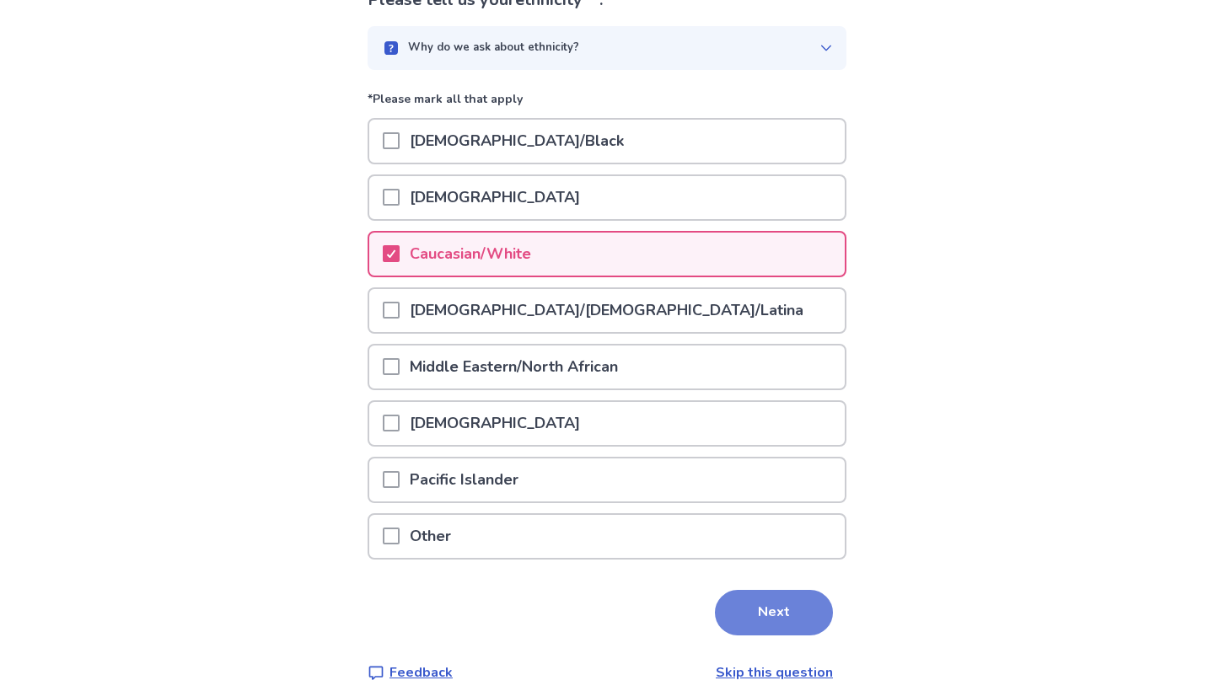
click at [736, 598] on button "Next" at bounding box center [774, 613] width 118 height 46
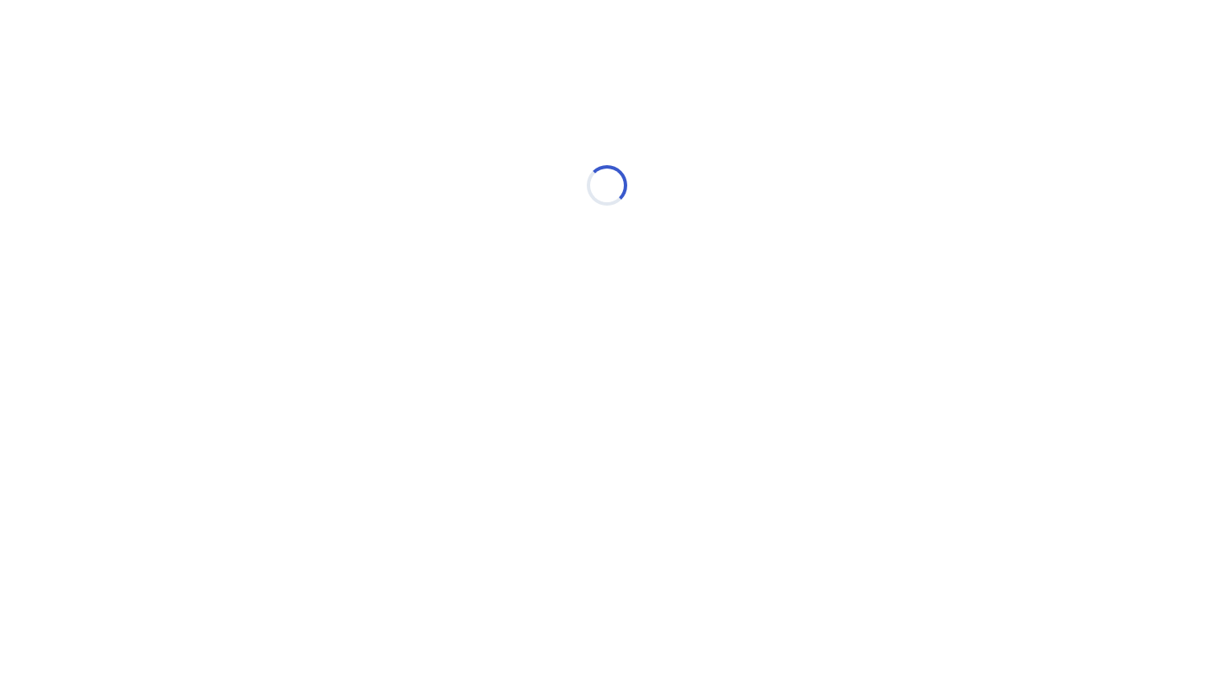
scroll to position [0, 0]
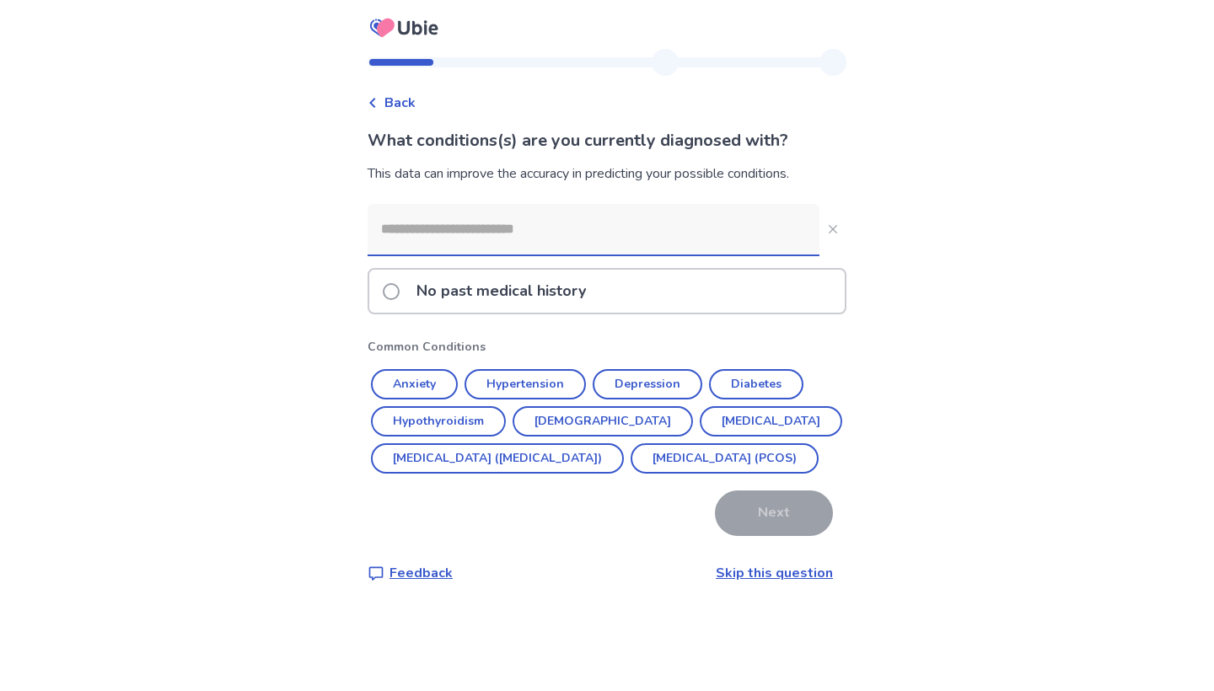
click at [559, 298] on p "No past medical history" at bounding box center [501, 291] width 190 height 43
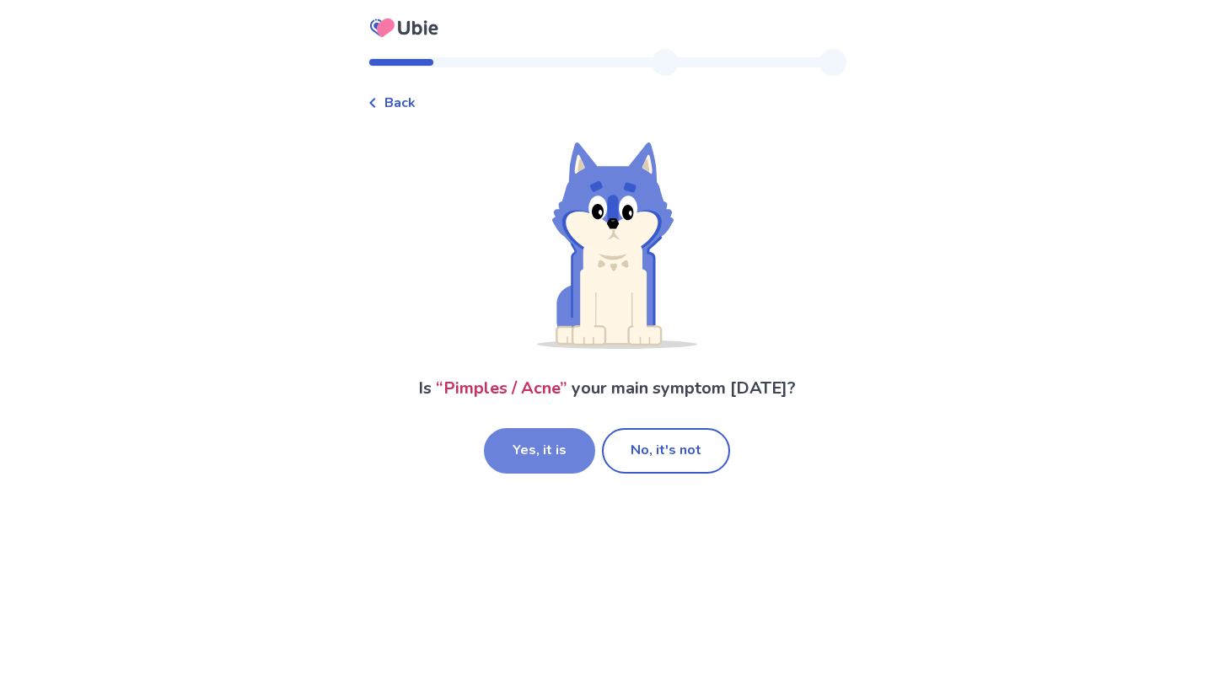
click at [548, 465] on button "Yes, it is" at bounding box center [539, 451] width 111 height 46
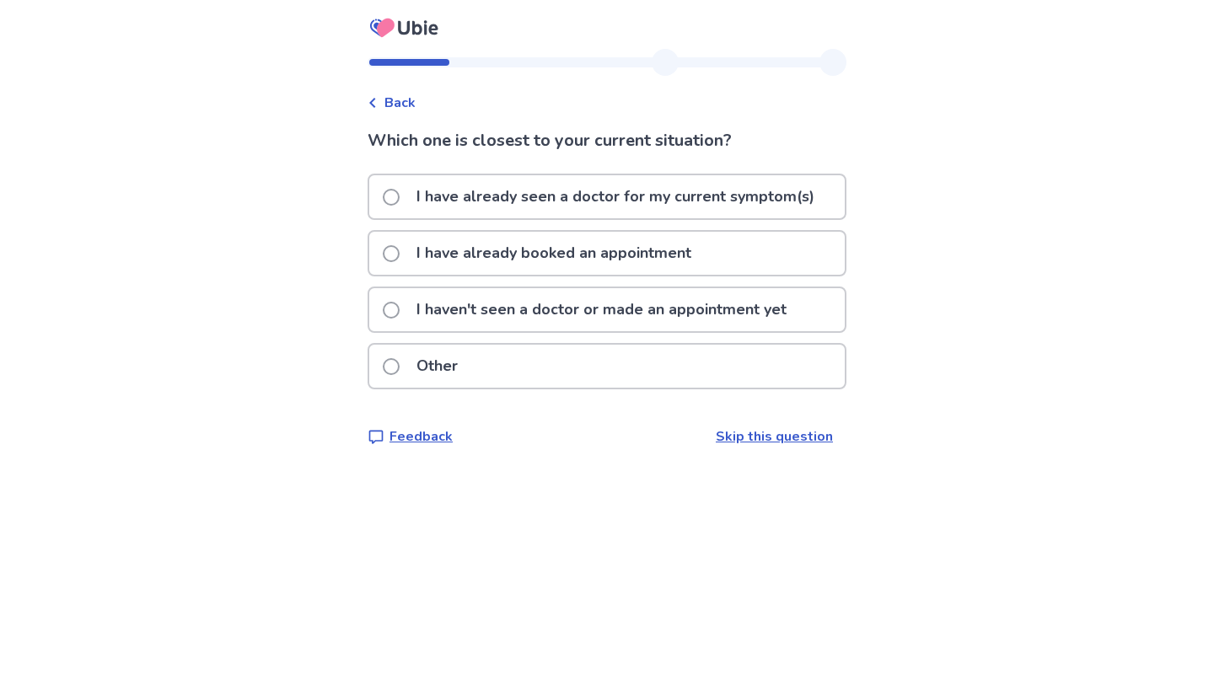
click at [555, 313] on p "I haven't seen a doctor or made an appointment yet" at bounding box center [601, 309] width 390 height 43
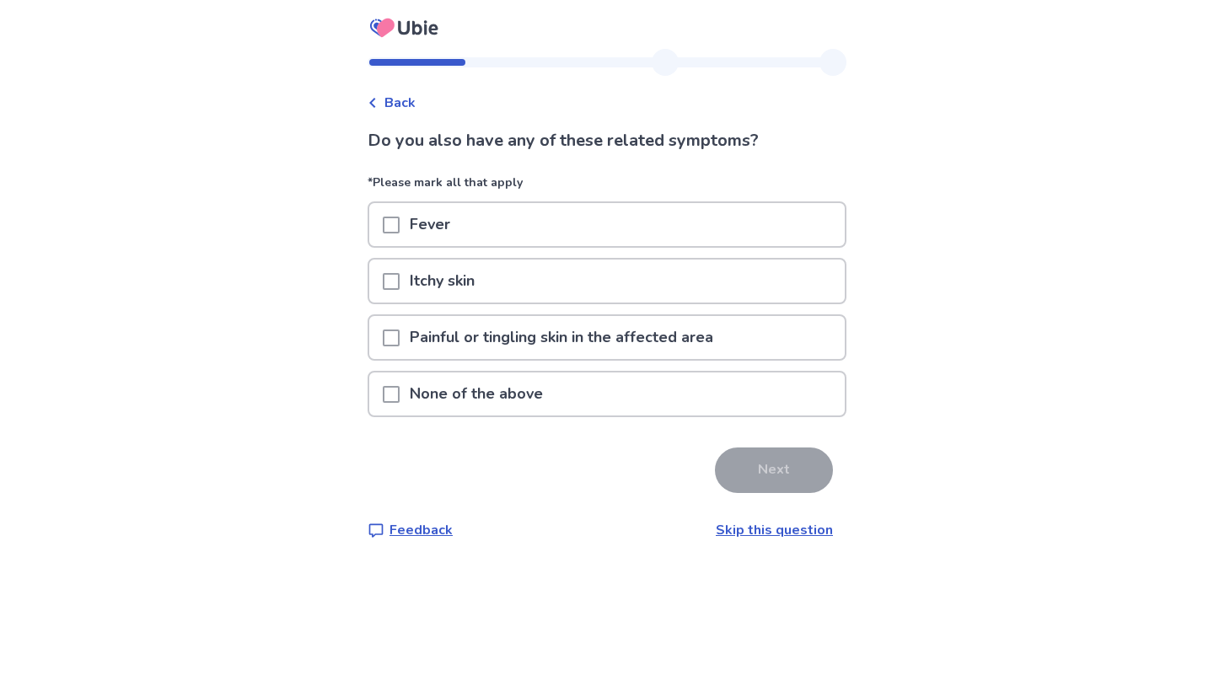
click at [693, 396] on div "None of the above" at bounding box center [606, 394] width 475 height 43
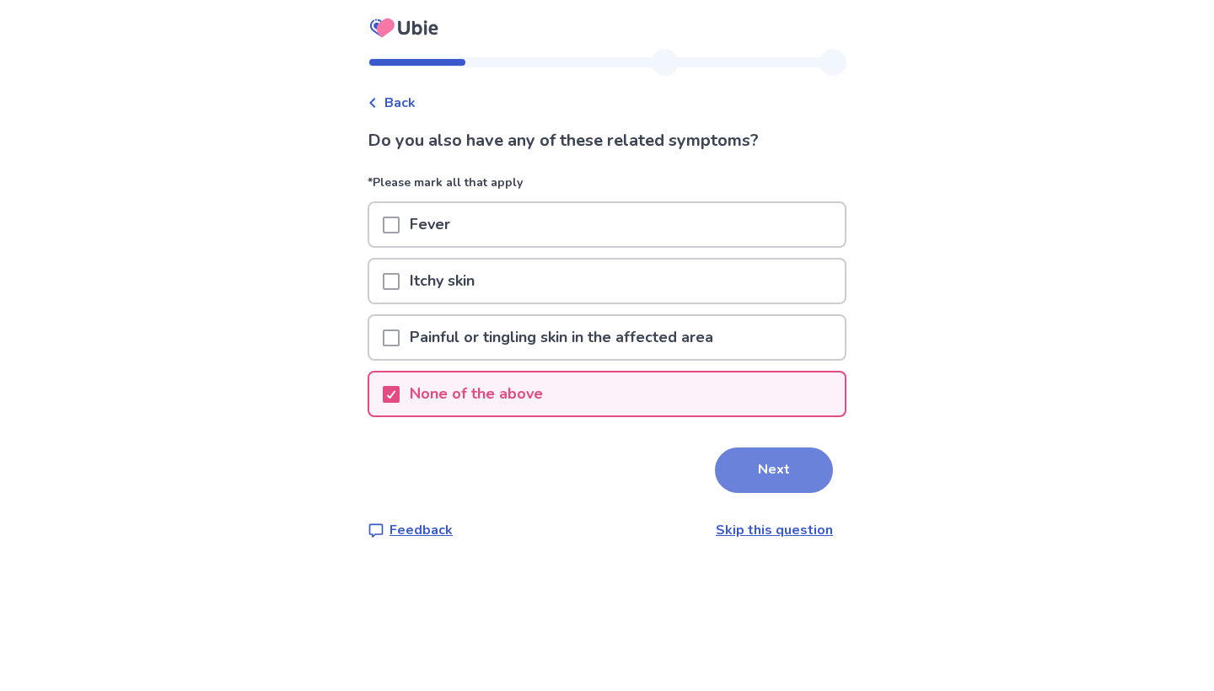
click at [768, 460] on button "Next" at bounding box center [774, 471] width 118 height 46
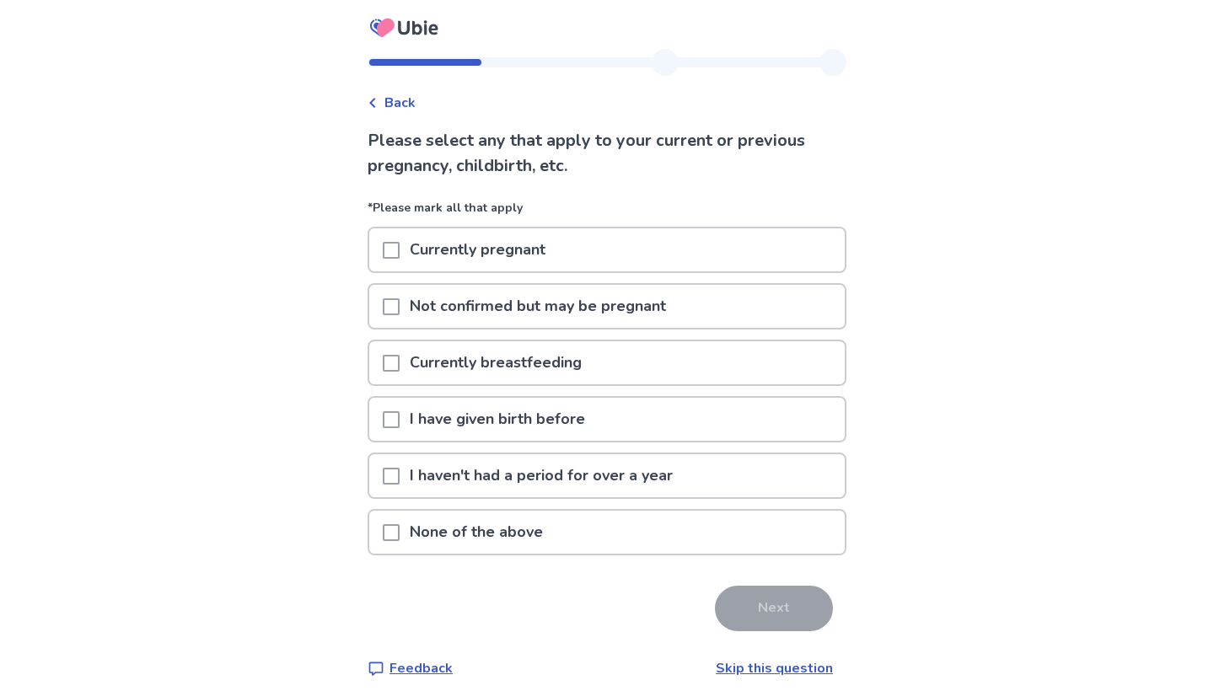
click at [669, 525] on div "None of the above" at bounding box center [606, 532] width 475 height 43
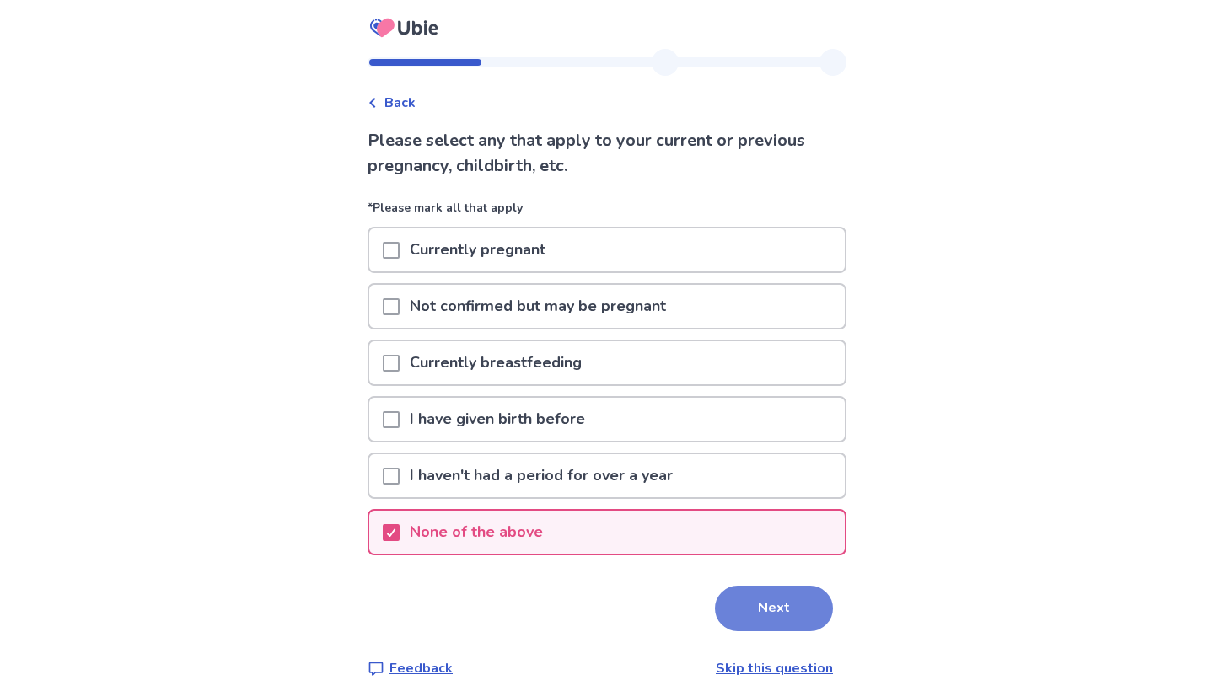
click at [752, 620] on button "Next" at bounding box center [774, 609] width 118 height 46
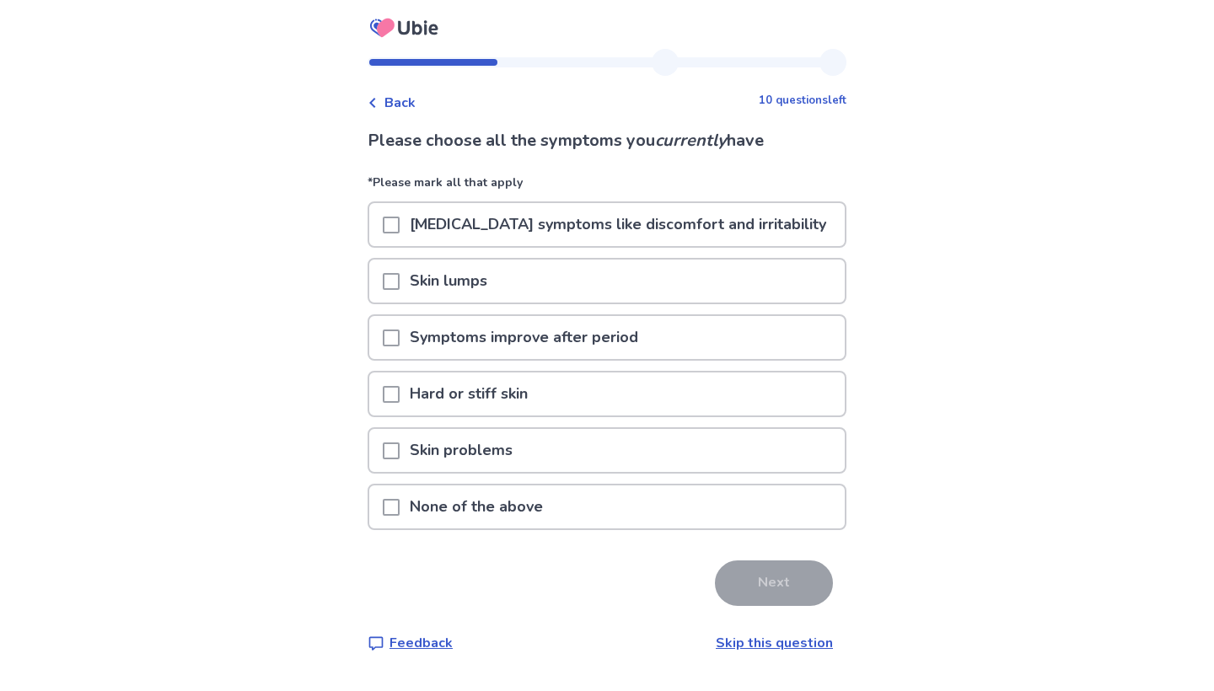
click at [615, 523] on div "None of the above" at bounding box center [606, 506] width 475 height 43
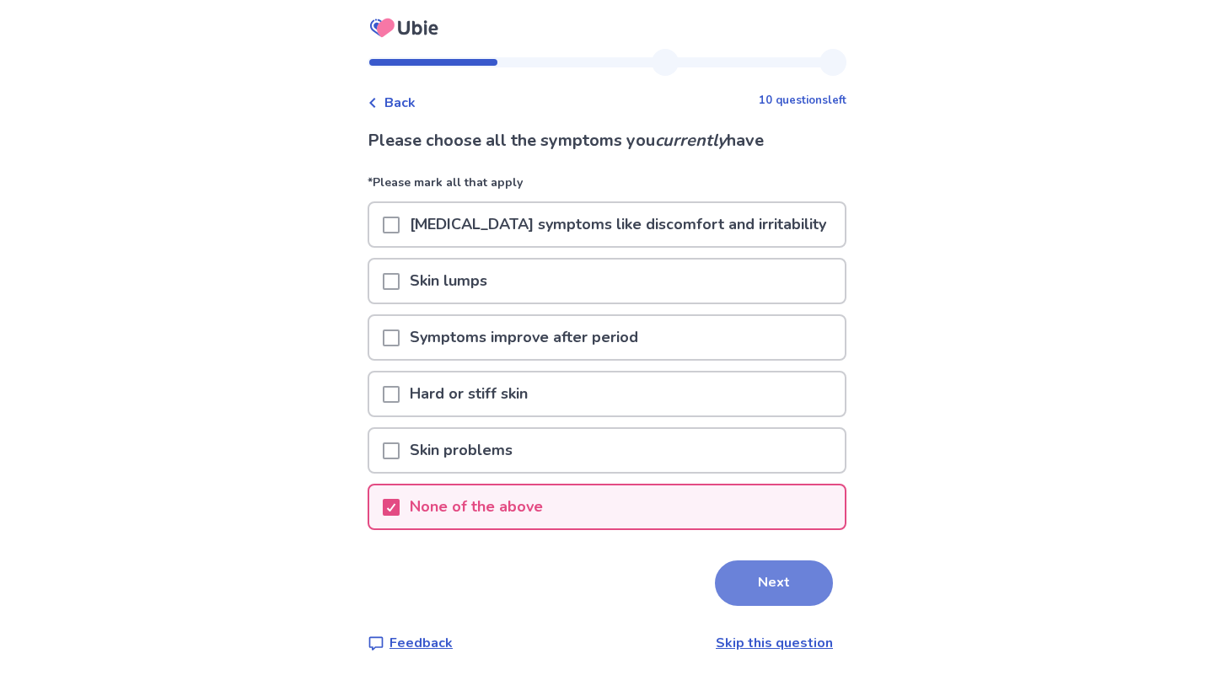
click at [745, 582] on button "Next" at bounding box center [774, 583] width 118 height 46
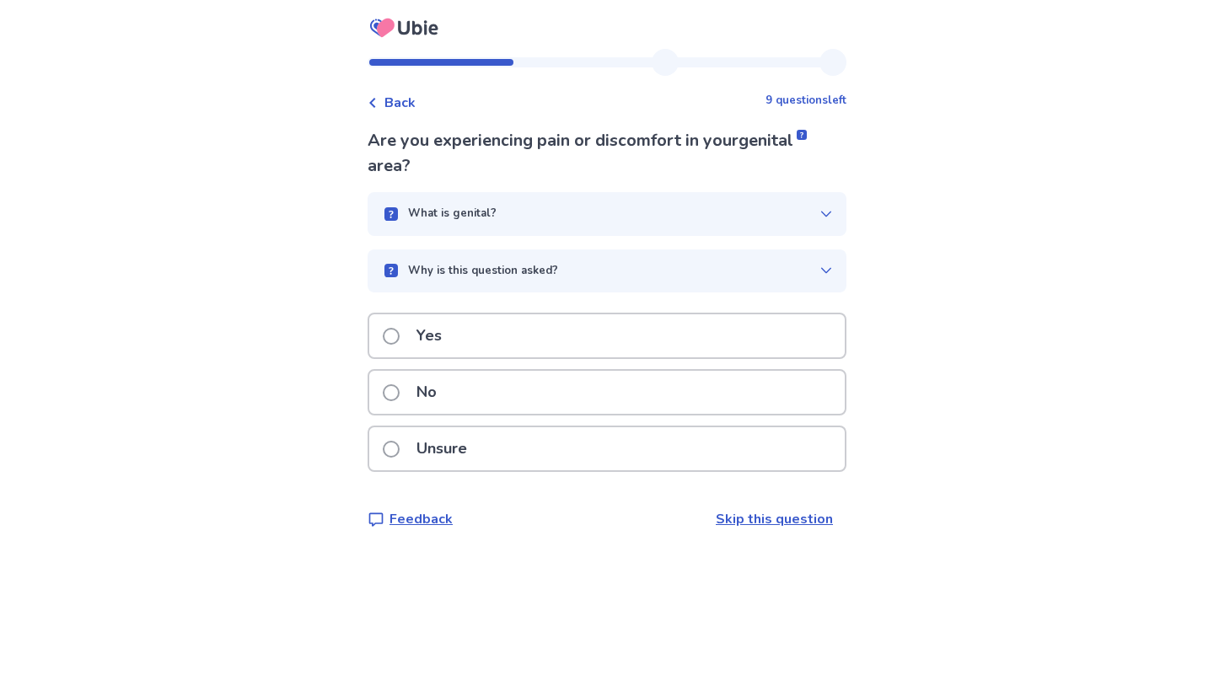
click at [561, 411] on div "No" at bounding box center [606, 392] width 475 height 43
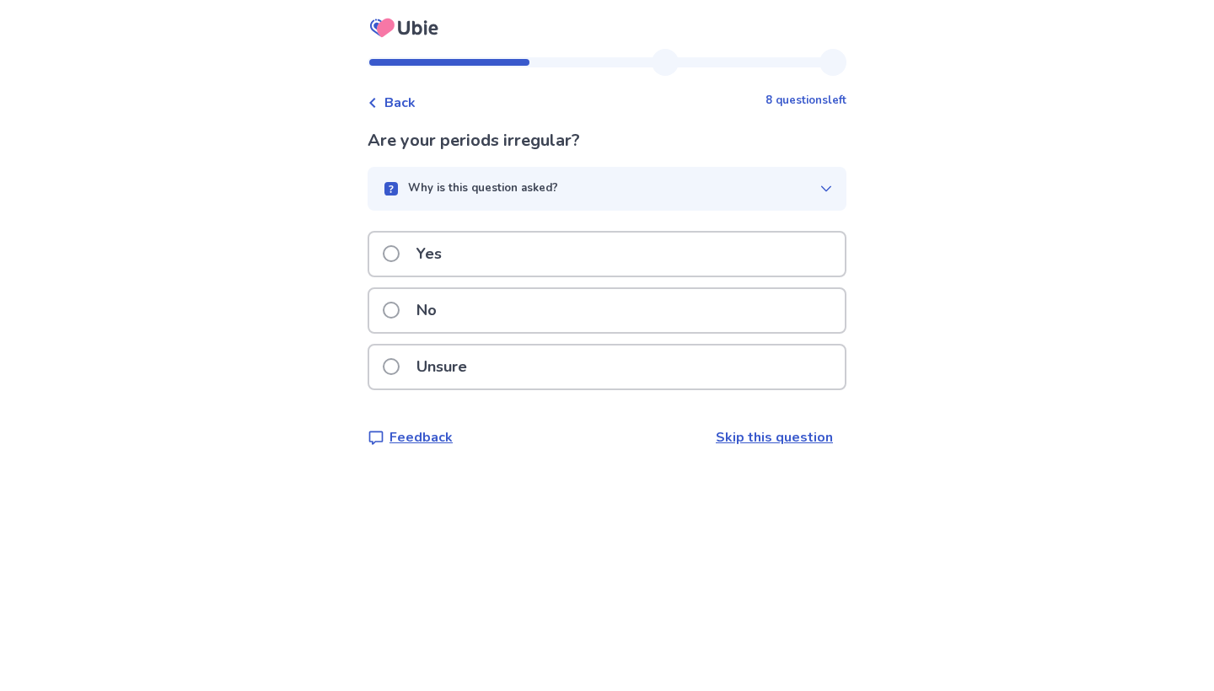
click at [565, 314] on div "No" at bounding box center [606, 310] width 475 height 43
click at [460, 312] on div "No" at bounding box center [606, 310] width 475 height 43
click at [485, 319] on div "No" at bounding box center [606, 310] width 475 height 43
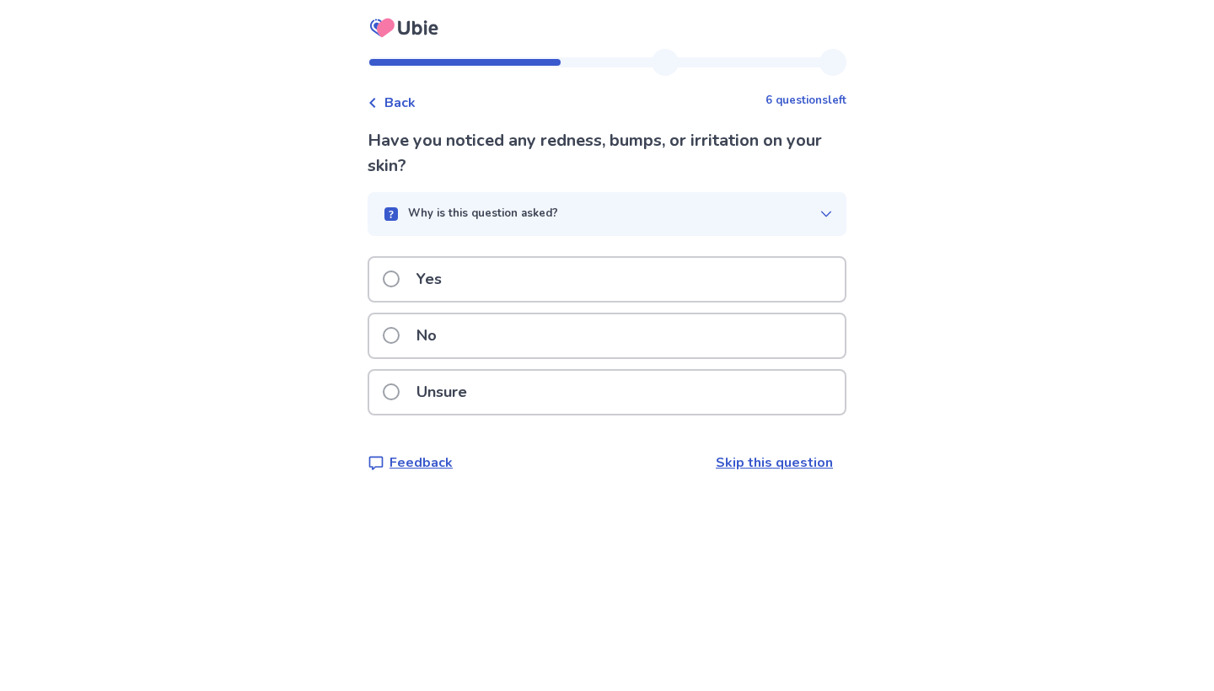
click at [523, 345] on div "No" at bounding box center [606, 335] width 475 height 43
click at [496, 280] on div "Yes" at bounding box center [606, 279] width 475 height 43
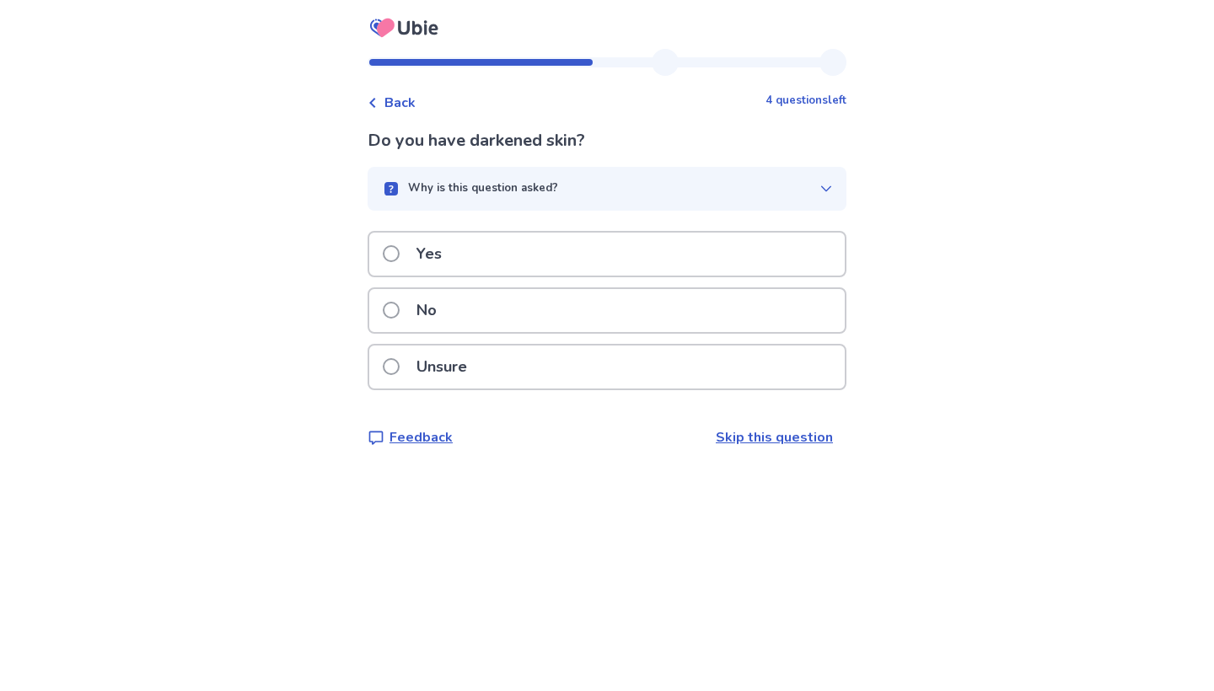
click at [491, 324] on div "No" at bounding box center [606, 310] width 475 height 43
click at [489, 315] on div "No" at bounding box center [606, 310] width 475 height 43
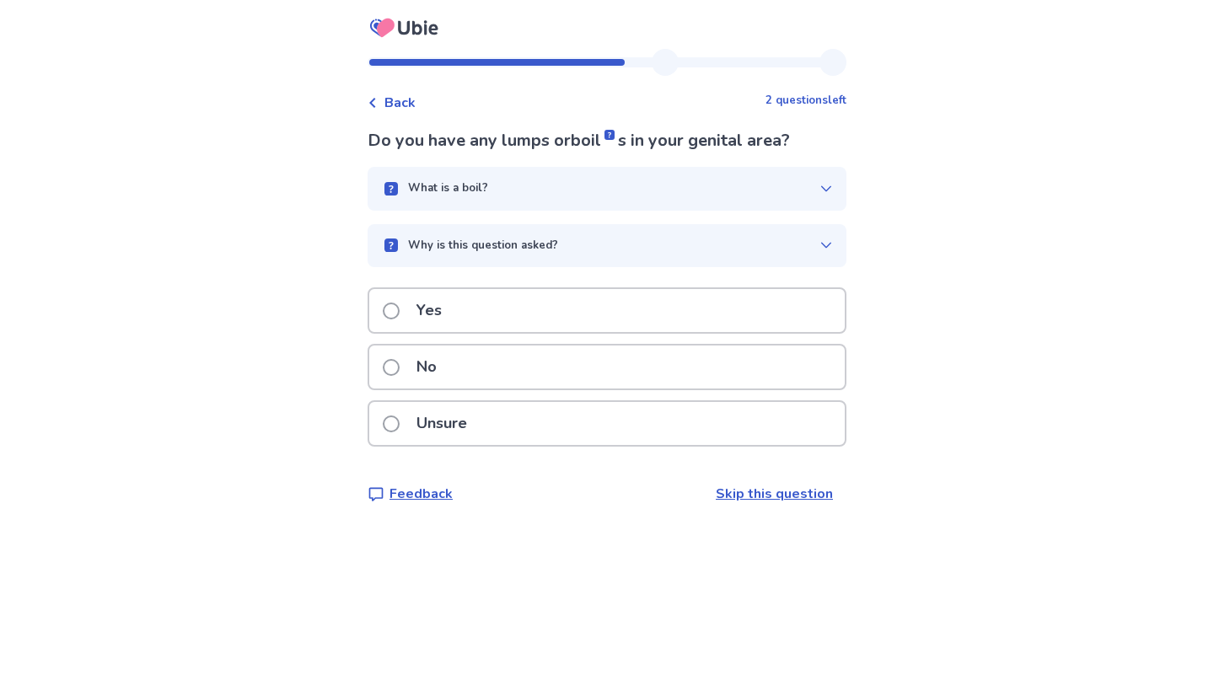
click at [477, 367] on div "No" at bounding box center [606, 367] width 475 height 43
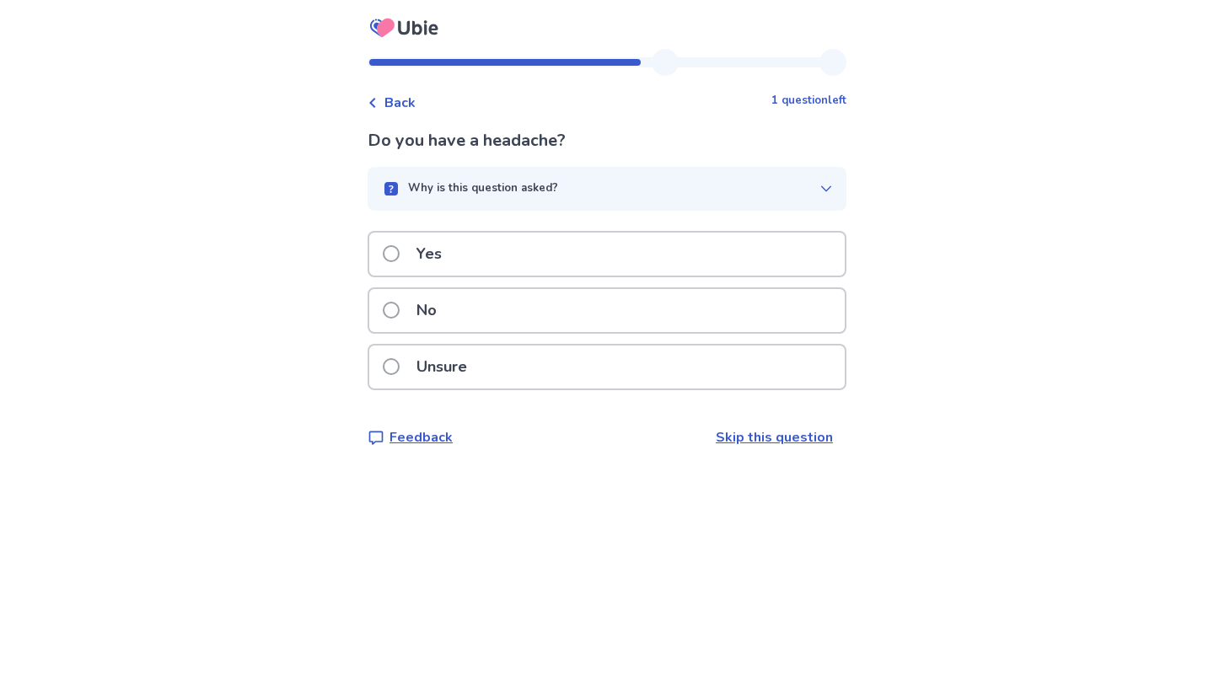
click at [498, 319] on div "No" at bounding box center [606, 310] width 475 height 43
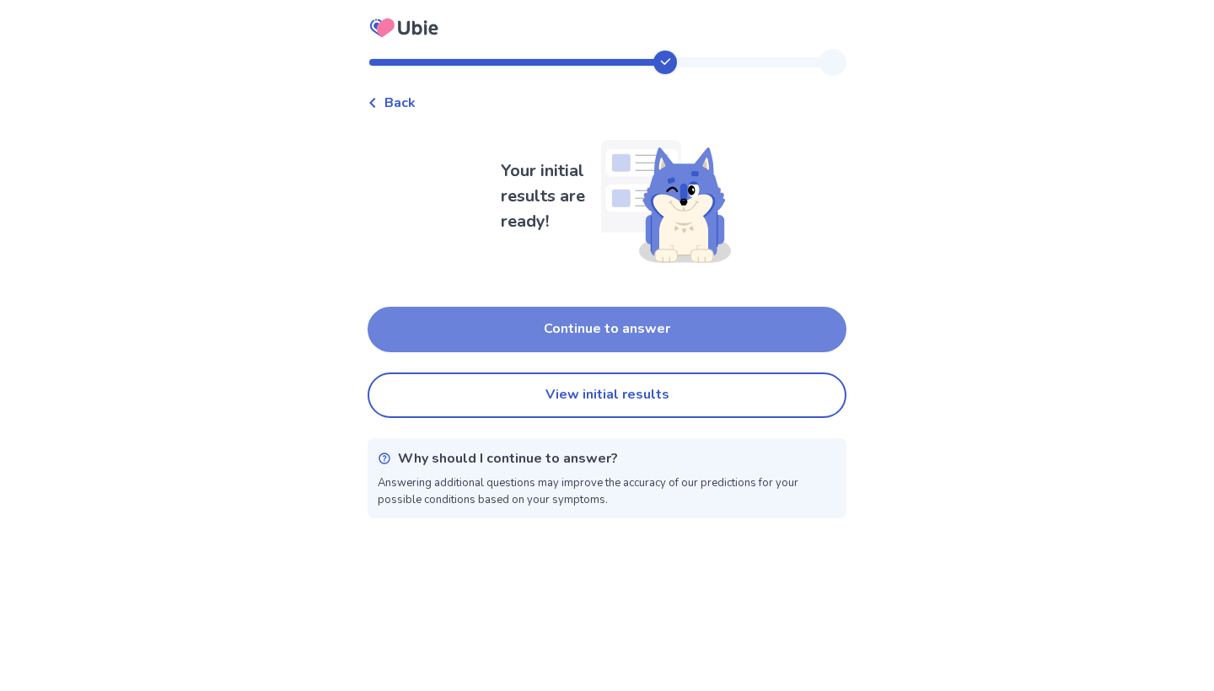
click at [512, 322] on button "Continue to answer" at bounding box center [606, 330] width 479 height 46
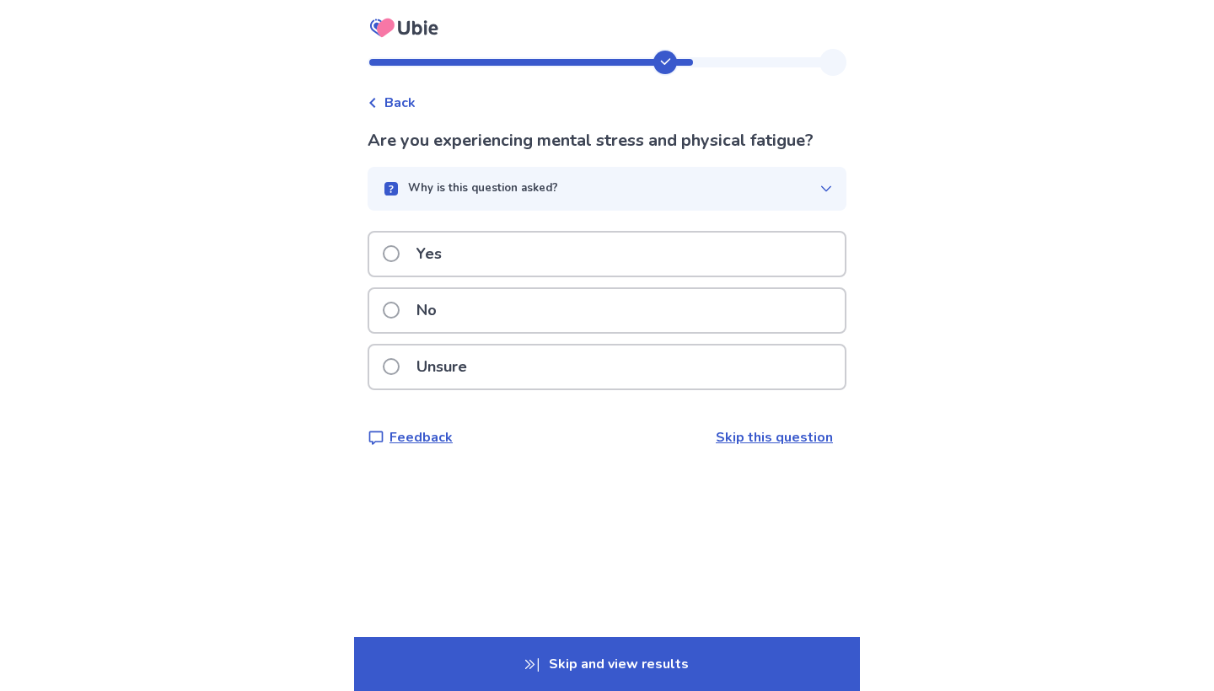
click at [477, 256] on div "Yes" at bounding box center [606, 254] width 475 height 43
click at [478, 319] on div "No" at bounding box center [606, 310] width 475 height 43
click at [479, 319] on div "No" at bounding box center [606, 310] width 475 height 43
click at [464, 269] on div "Yes" at bounding box center [606, 254] width 475 height 43
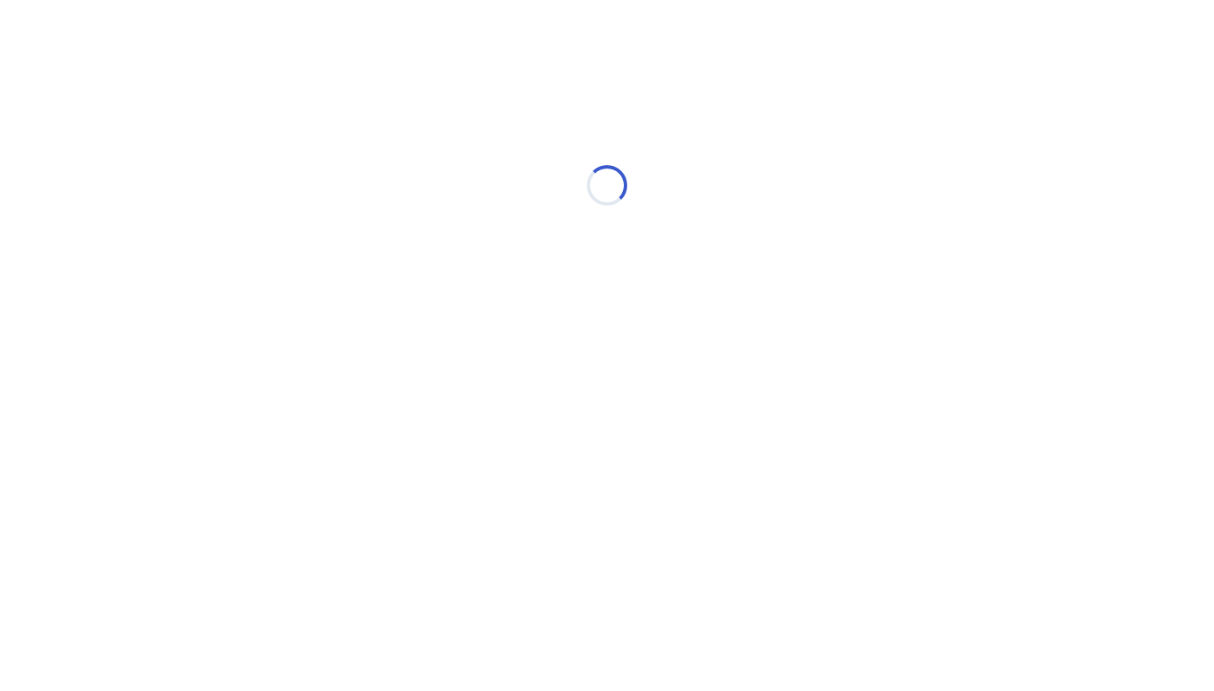
select select "*"
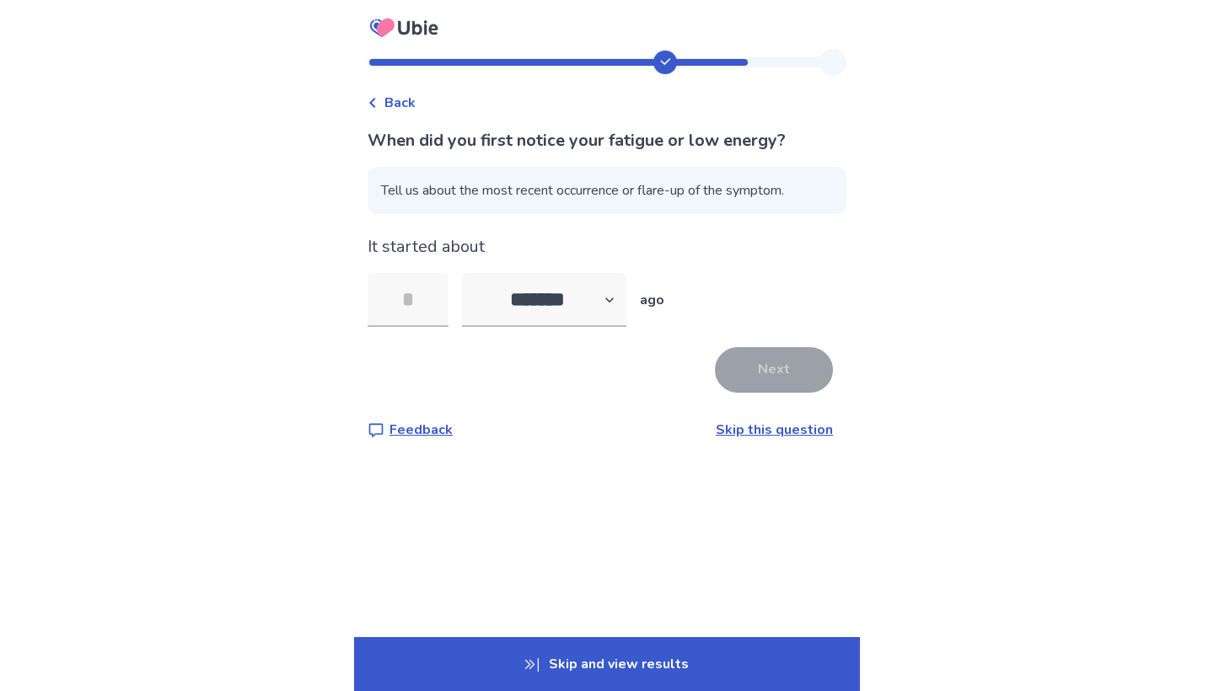
click at [746, 435] on link "Skip this question" at bounding box center [774, 430] width 117 height 19
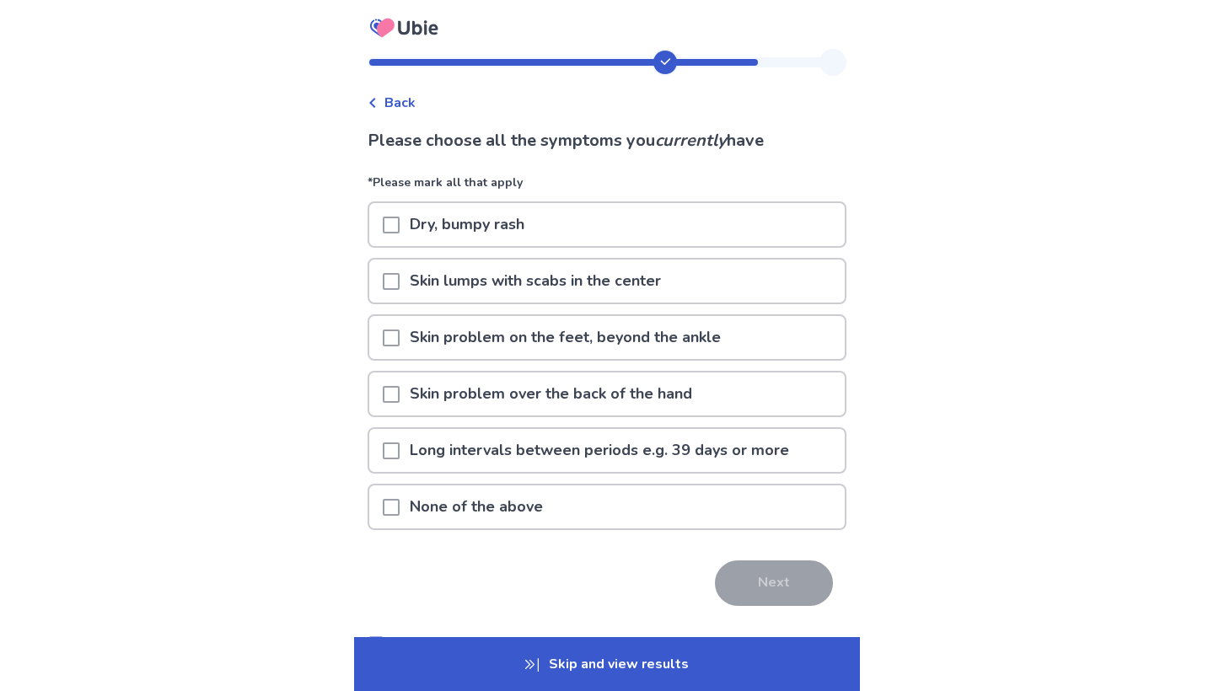
click at [600, 500] on div "None of the above" at bounding box center [606, 506] width 475 height 43
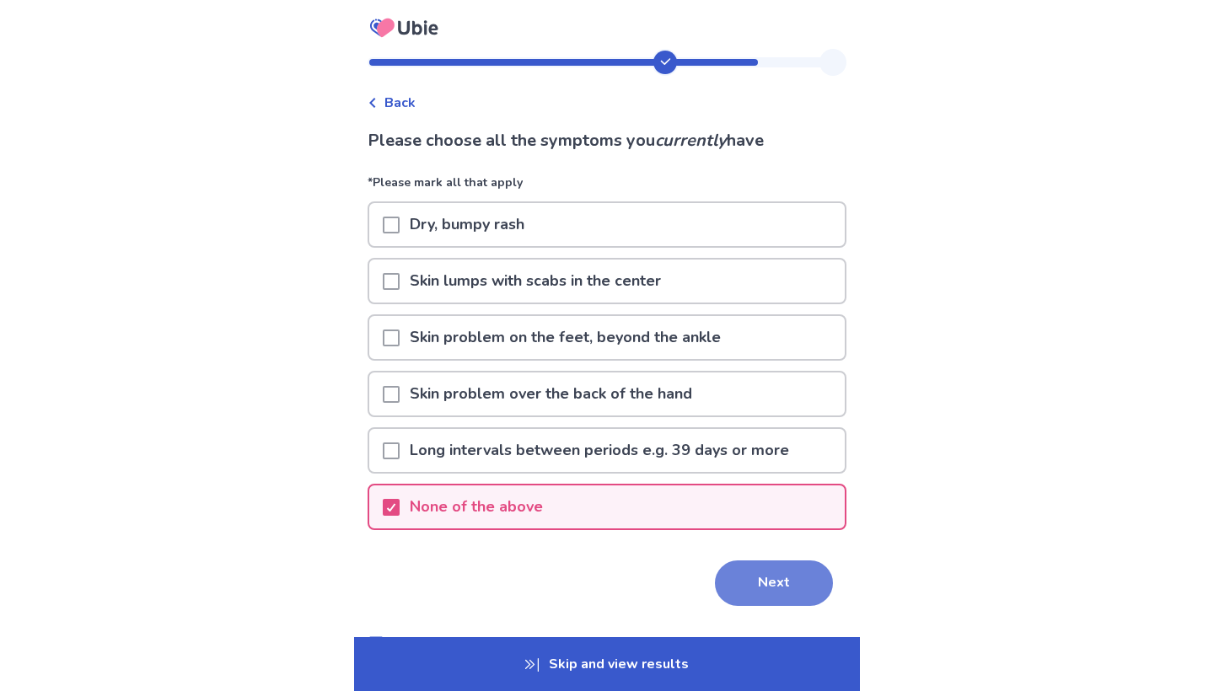
click at [753, 592] on button "Next" at bounding box center [774, 583] width 118 height 46
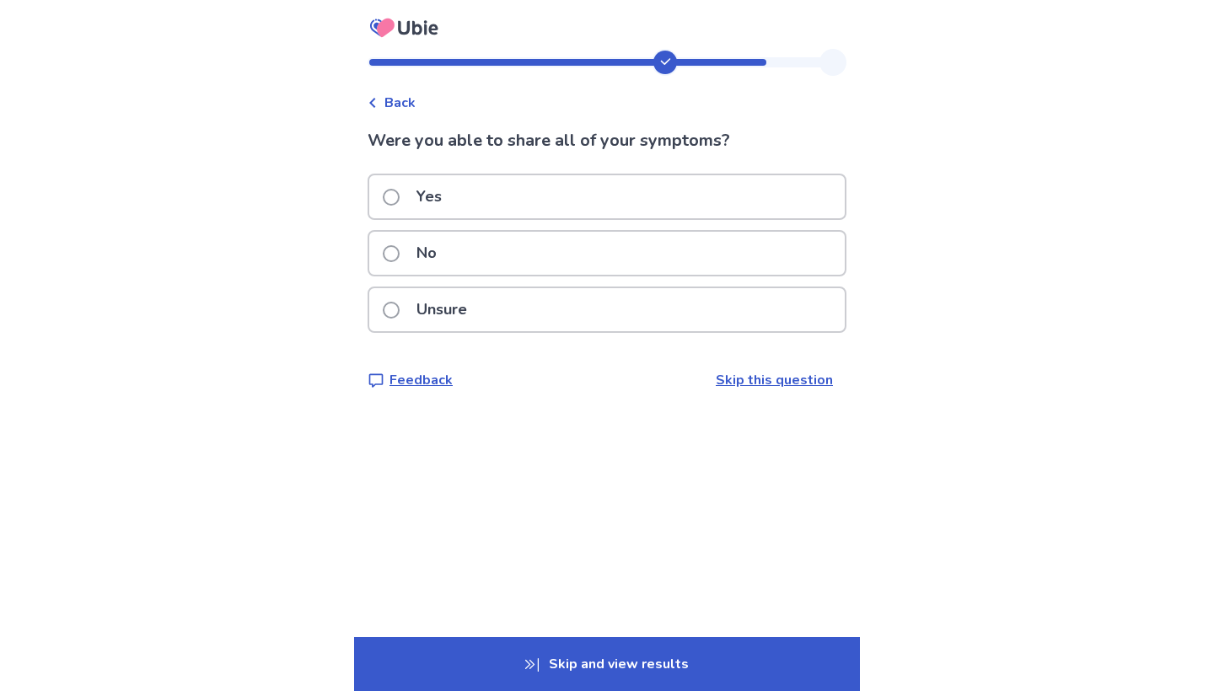
click at [489, 197] on div "Yes" at bounding box center [606, 196] width 475 height 43
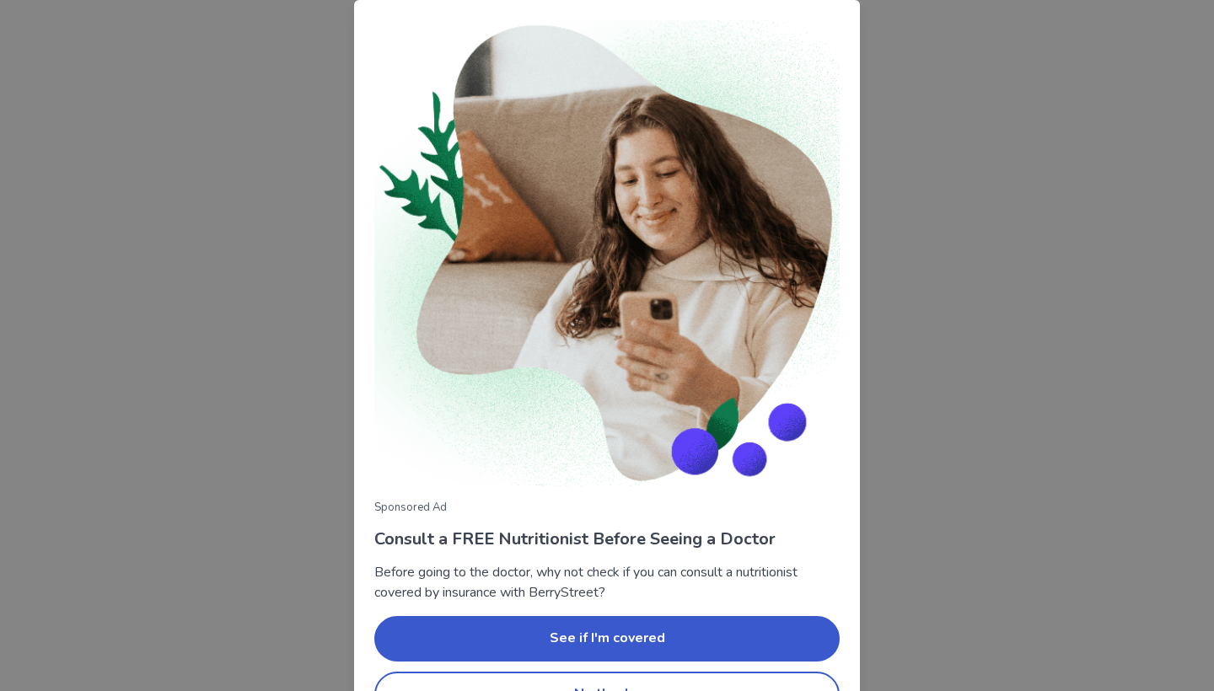
click at [945, 313] on div "Sponsored Ad Consult a FREE Nutritionist Before Seeing a Doctor Before going to…" at bounding box center [607, 345] width 1214 height 691
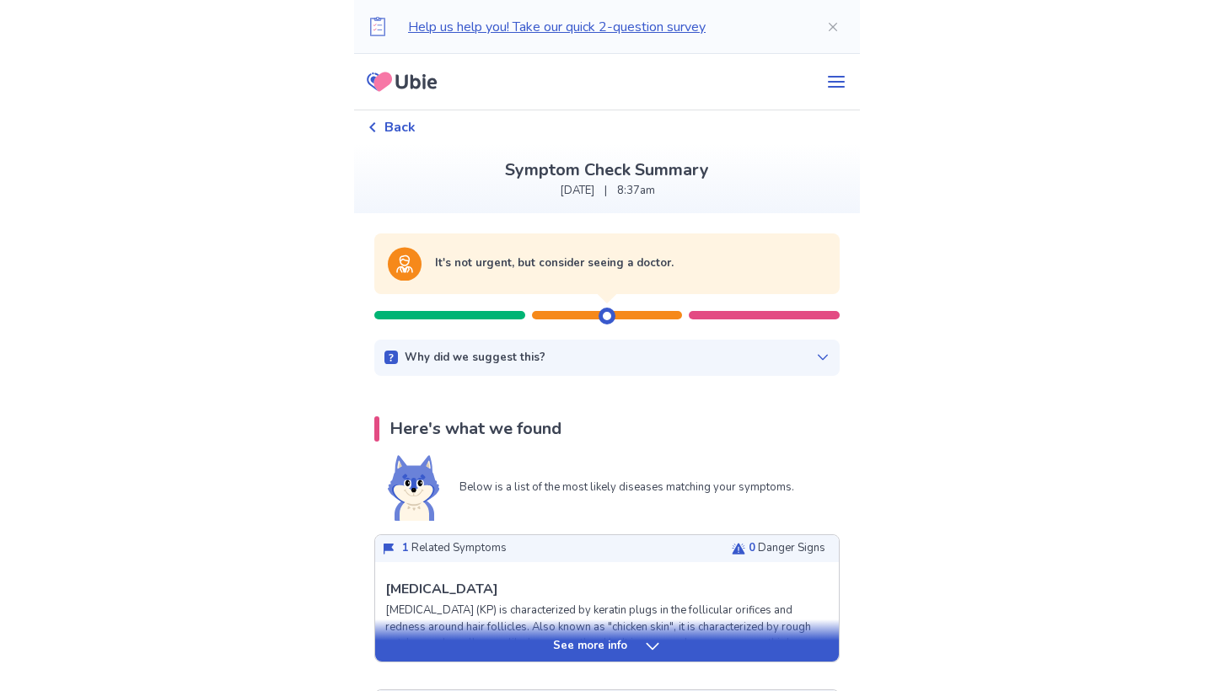
click at [599, 173] on p "Symptom Check Summary" at bounding box center [606, 170] width 479 height 25
click at [826, 76] on icon "menu" at bounding box center [836, 82] width 20 height 20
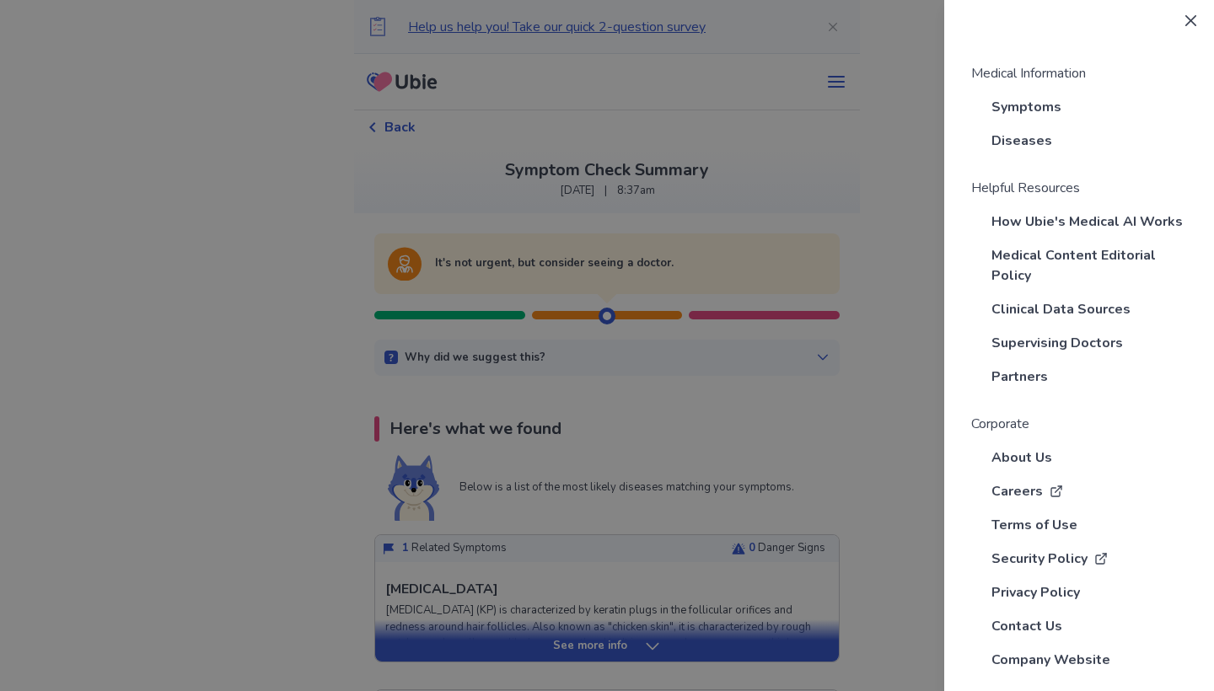
scroll to position [145, 0]
click at [1187, 13] on button "Close" at bounding box center [1190, 20] width 27 height 27
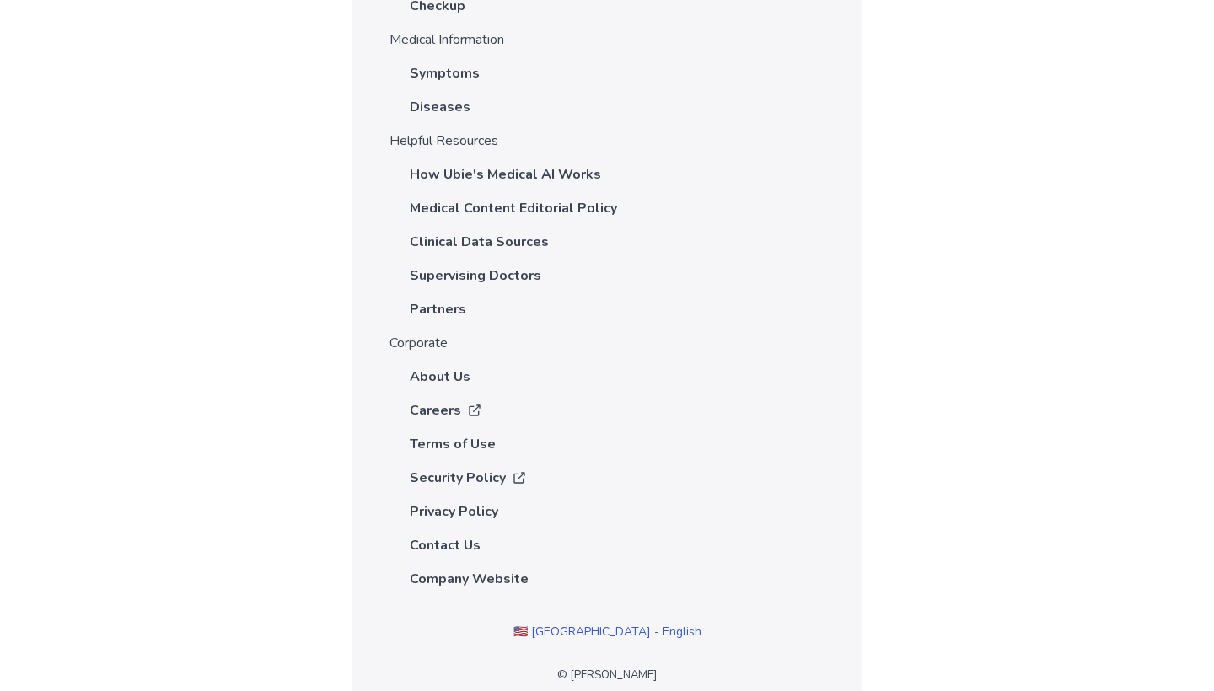
scroll to position [5981, 0]
